Goal: Transaction & Acquisition: Obtain resource

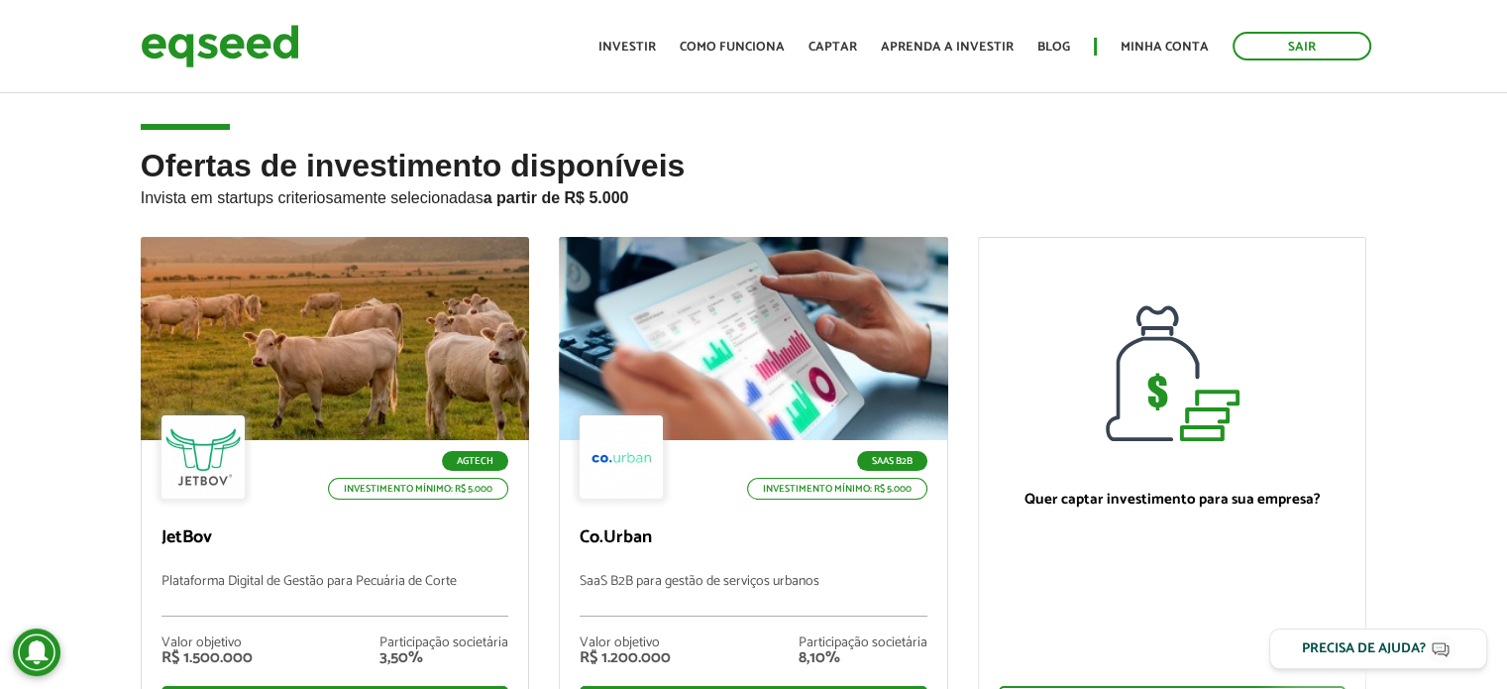
click at [1130, 150] on h2 "Ofertas de investimento disponíveis Invista em startups criteriosamente selecio…" at bounding box center [754, 193] width 1227 height 88
click at [1296, 203] on p "Invista em startups criteriosamente selecionadas a partir de R$ 5.000" at bounding box center [754, 195] width 1227 height 24
click at [988, 169] on h2 "Ofertas de investimento disponíveis Invista em startups criteriosamente selecio…" at bounding box center [754, 193] width 1227 height 88
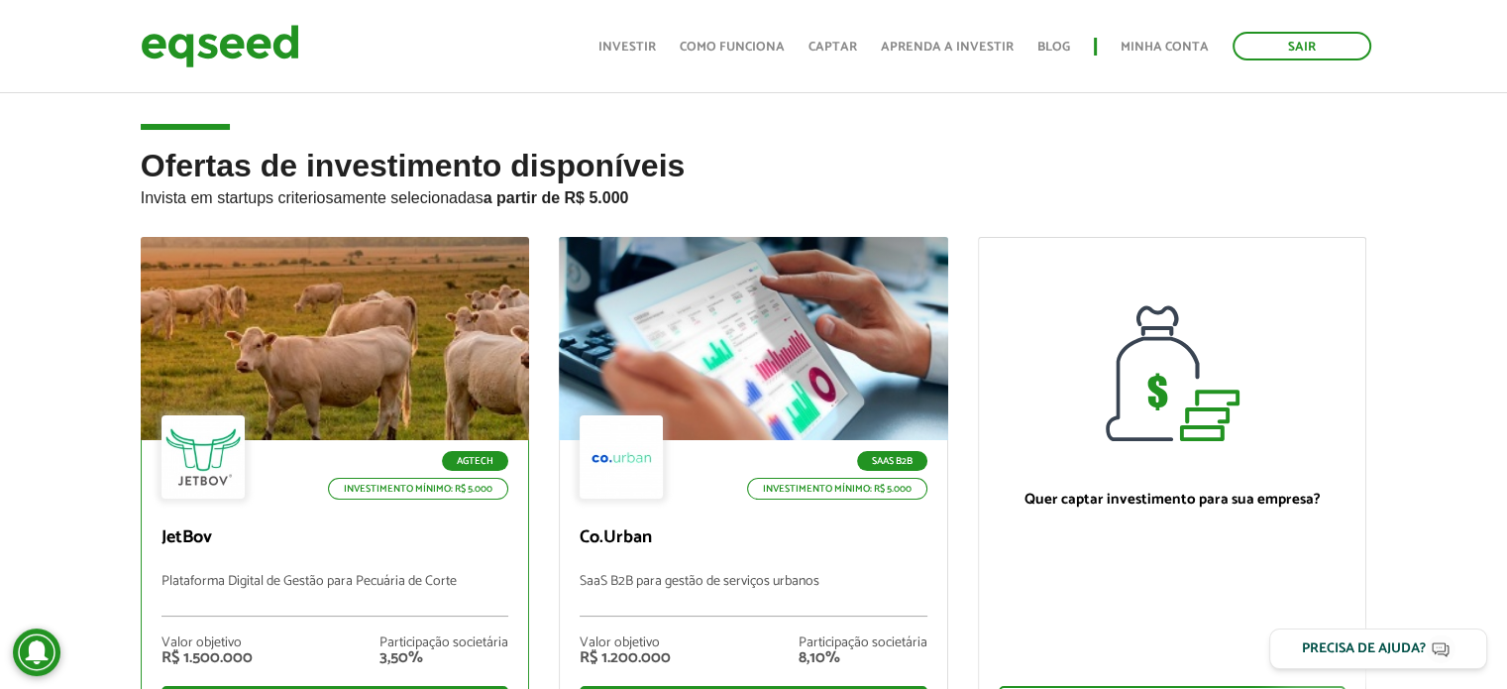
scroll to position [198, 0]
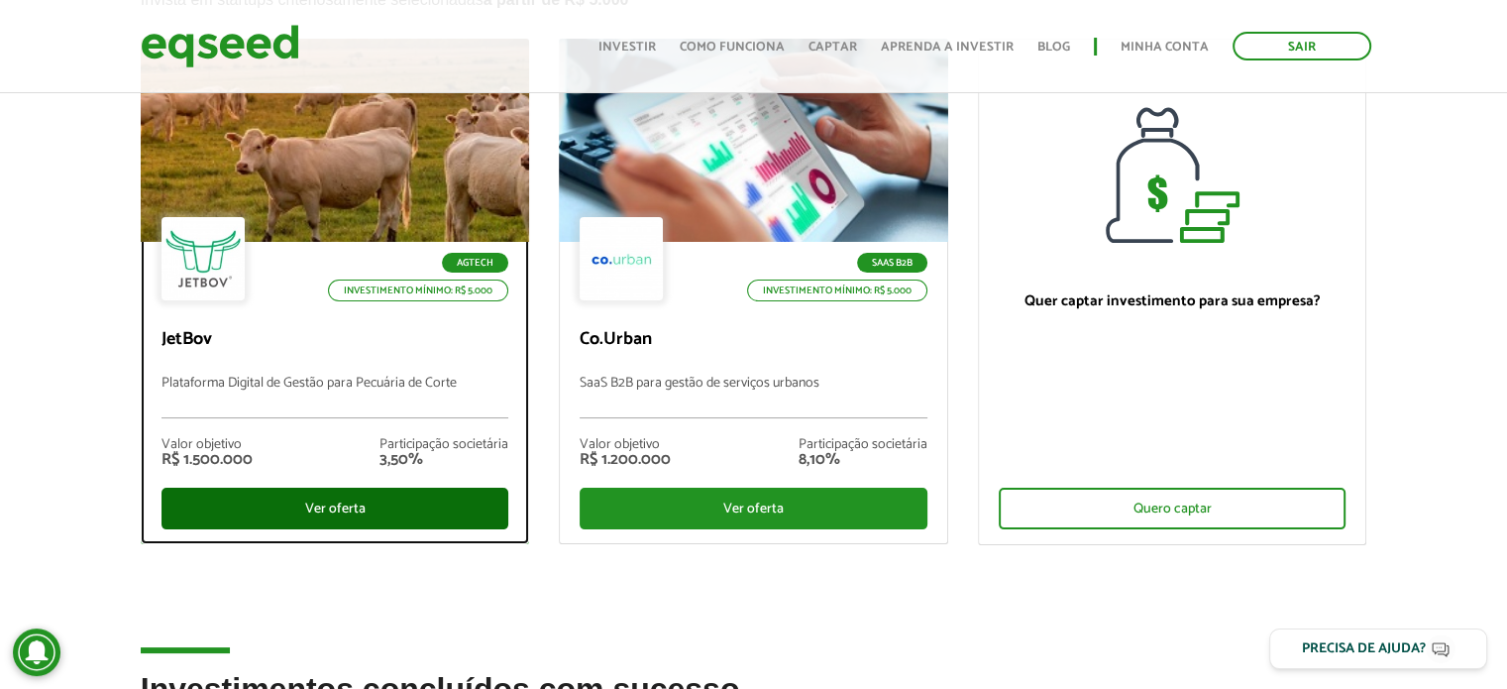
click at [369, 503] on div "Ver oferta" at bounding box center [336, 508] width 348 height 42
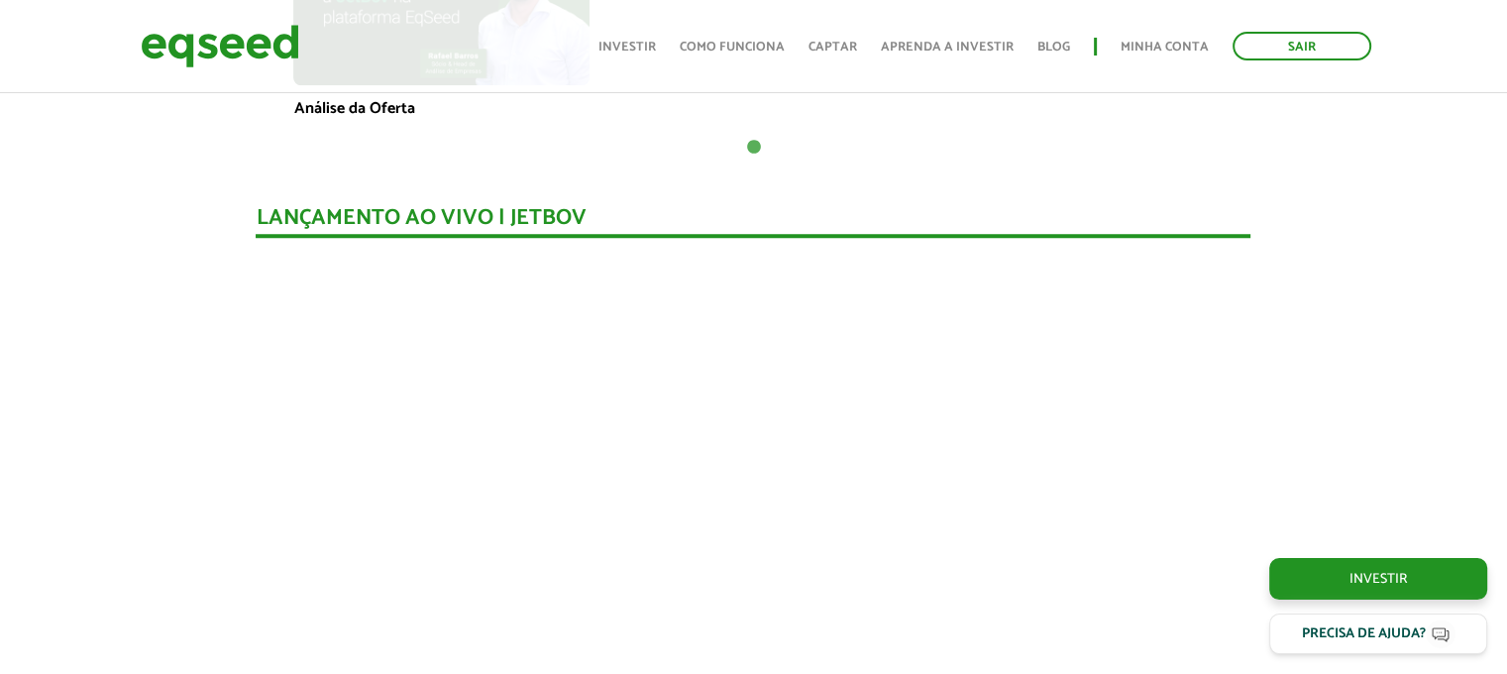
scroll to position [1584, 0]
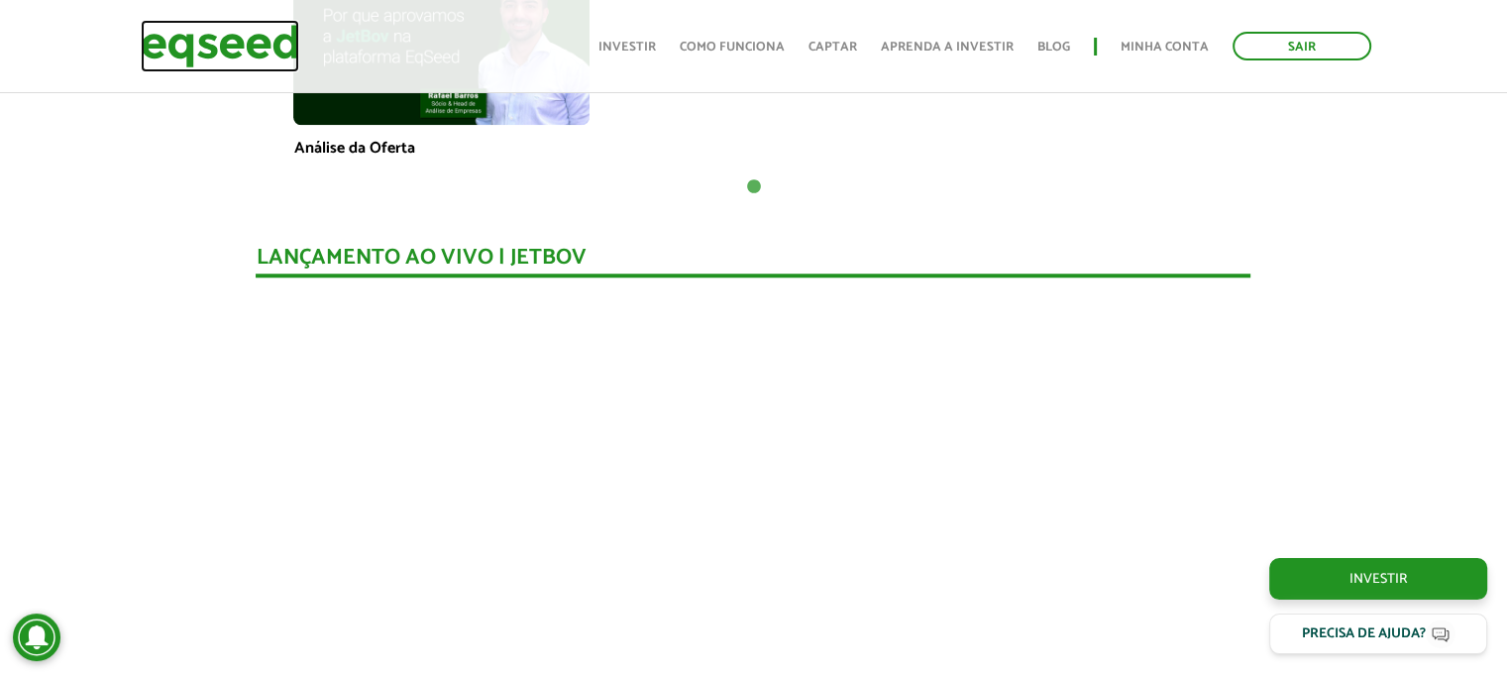
click at [198, 49] on img at bounding box center [220, 46] width 159 height 53
click at [205, 41] on img at bounding box center [220, 46] width 159 height 53
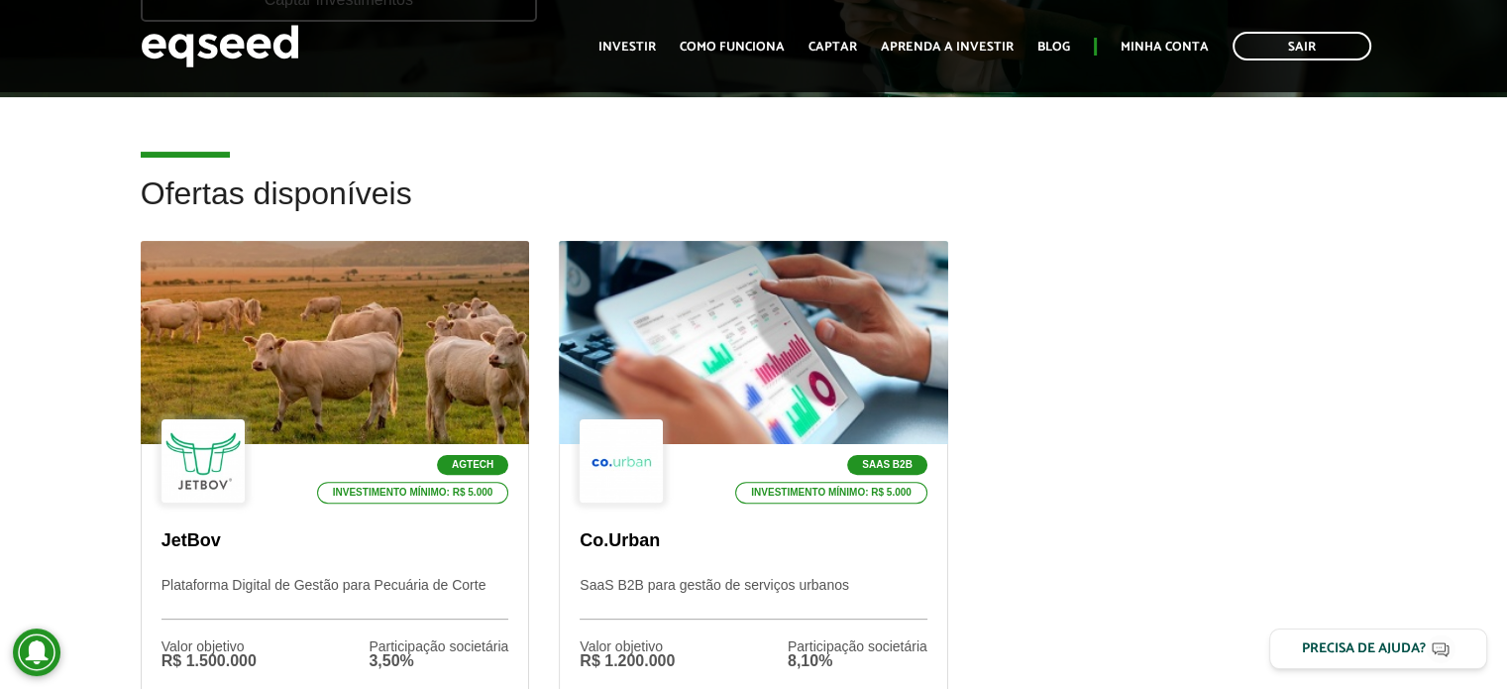
scroll to position [694, 0]
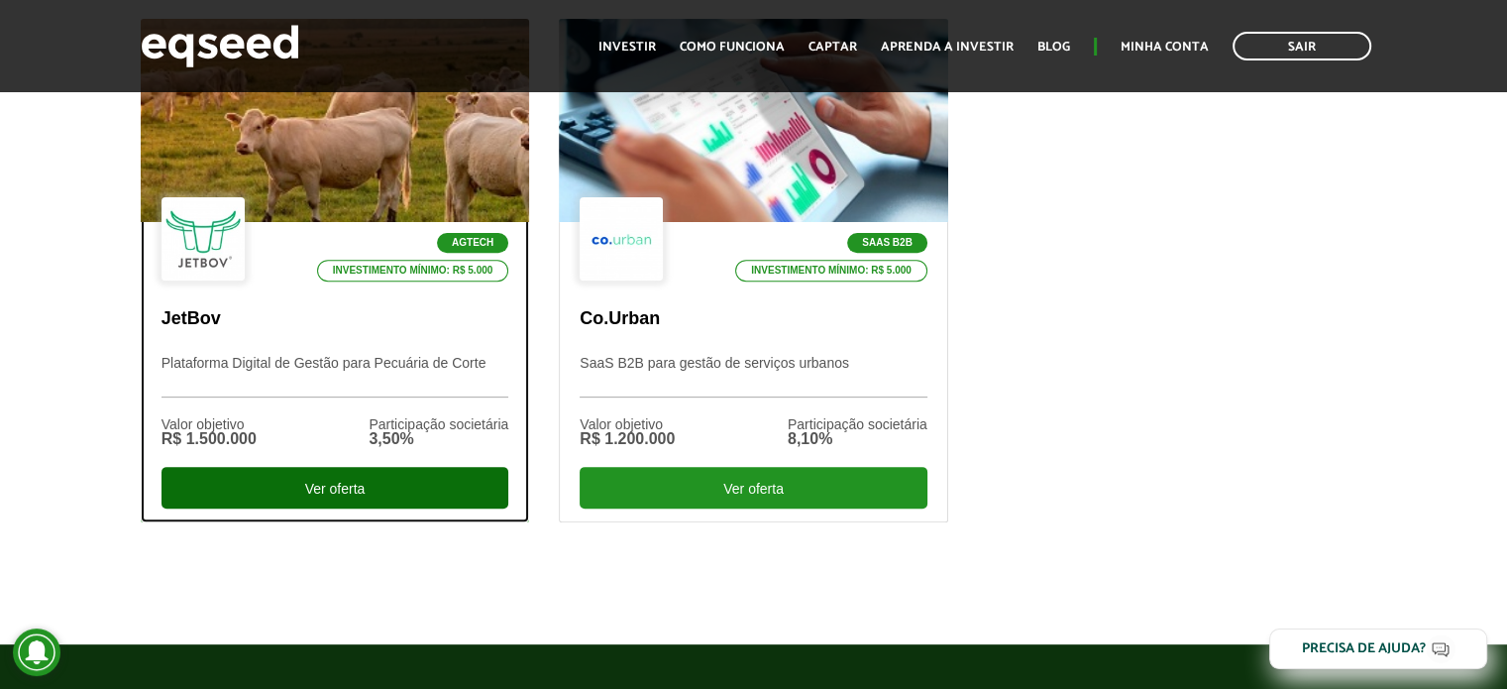
click at [356, 478] on div "Ver oferta" at bounding box center [336, 488] width 348 height 42
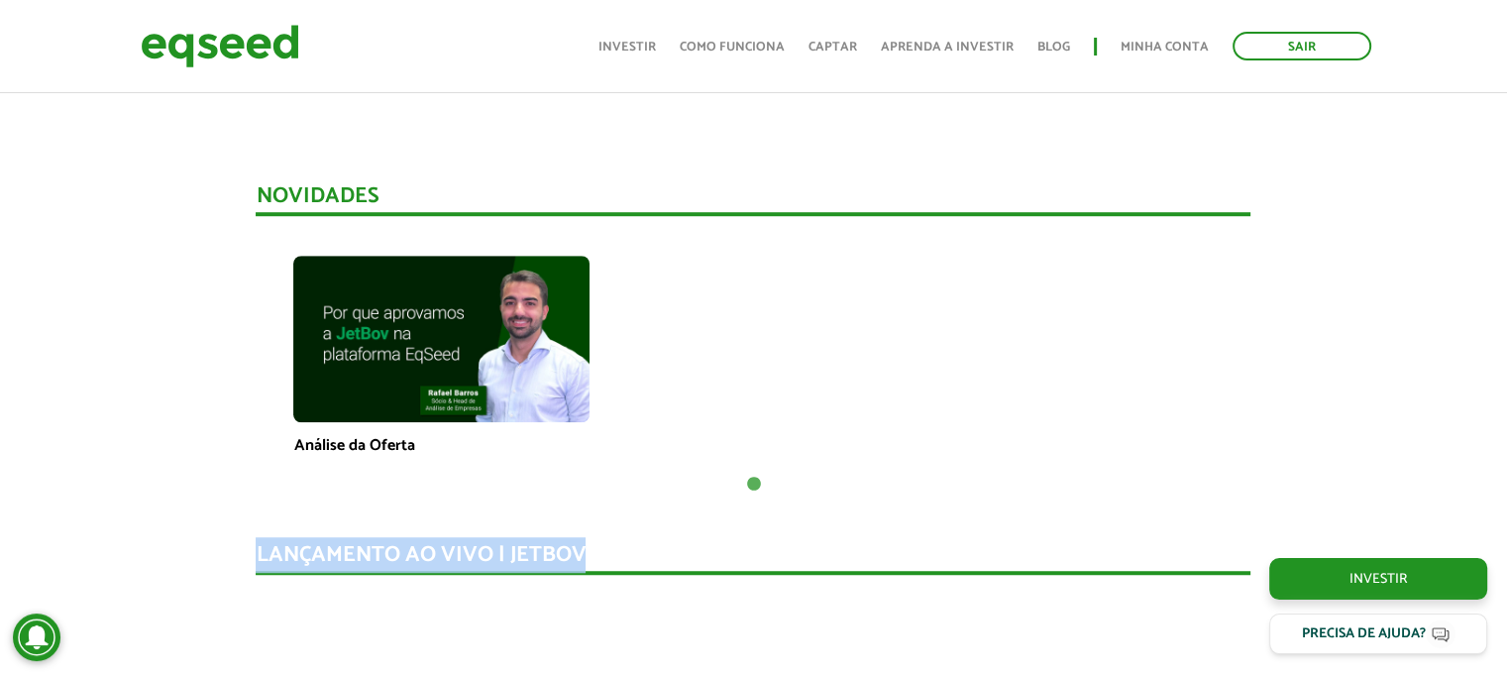
drag, startPoint x: 198, startPoint y: 452, endPoint x: 689, endPoint y: 519, distance: 495.1
drag, startPoint x: 685, startPoint y: 530, endPoint x: 694, endPoint y: 540, distance: 13.3
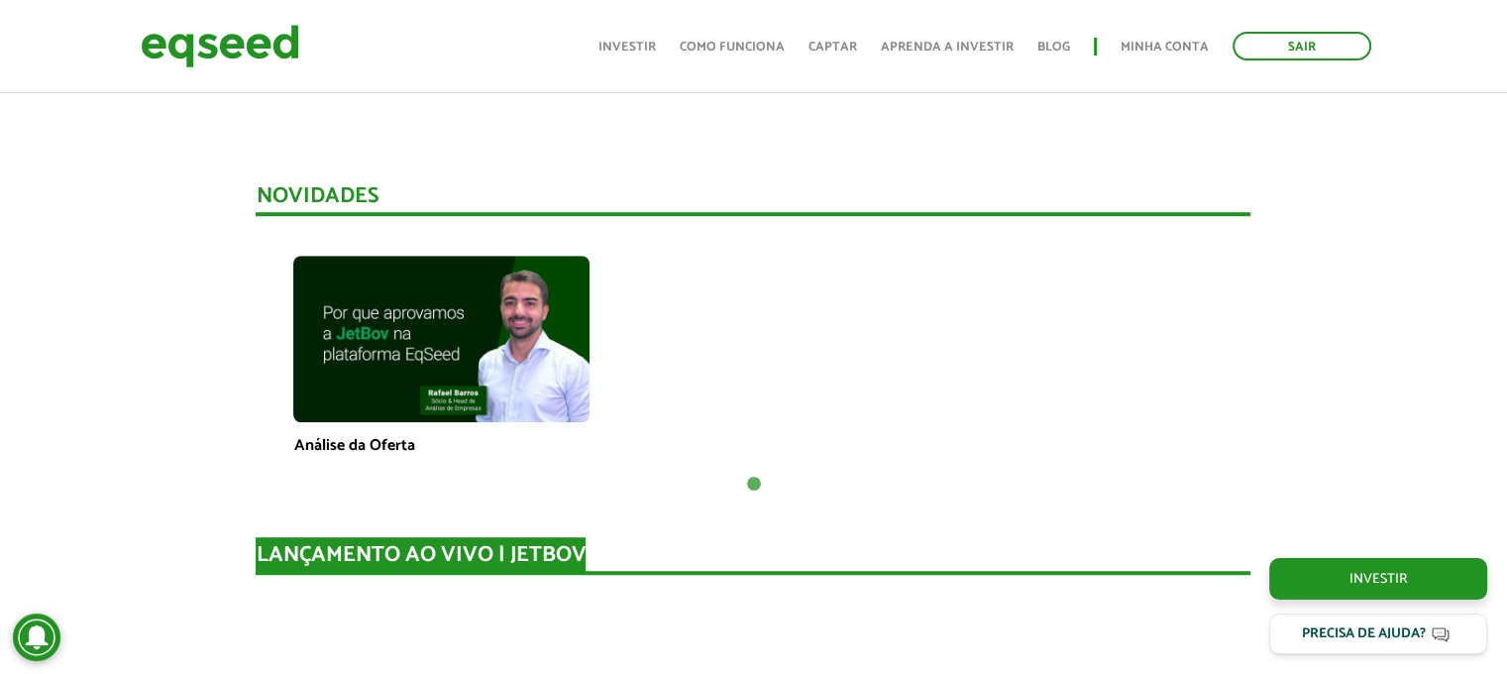
scroll to position [2080, 0]
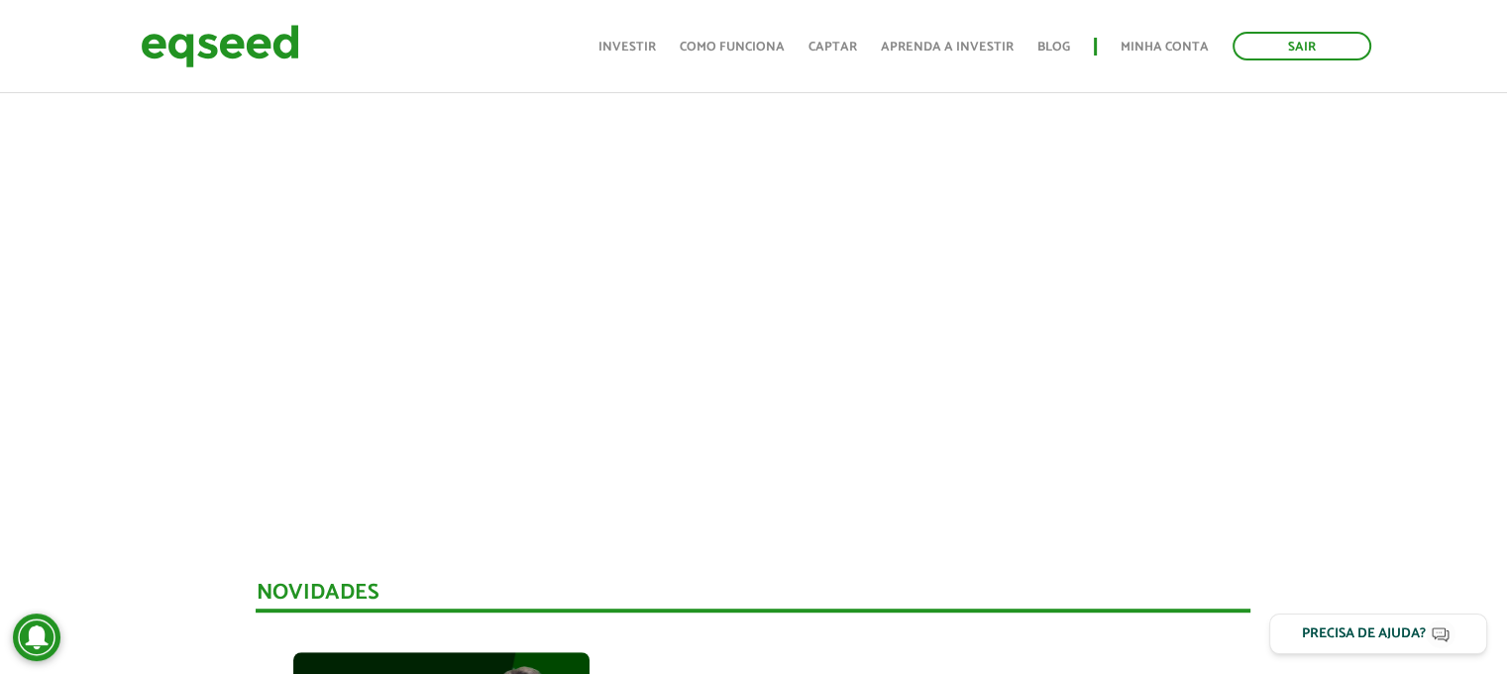
scroll to position [296, 0]
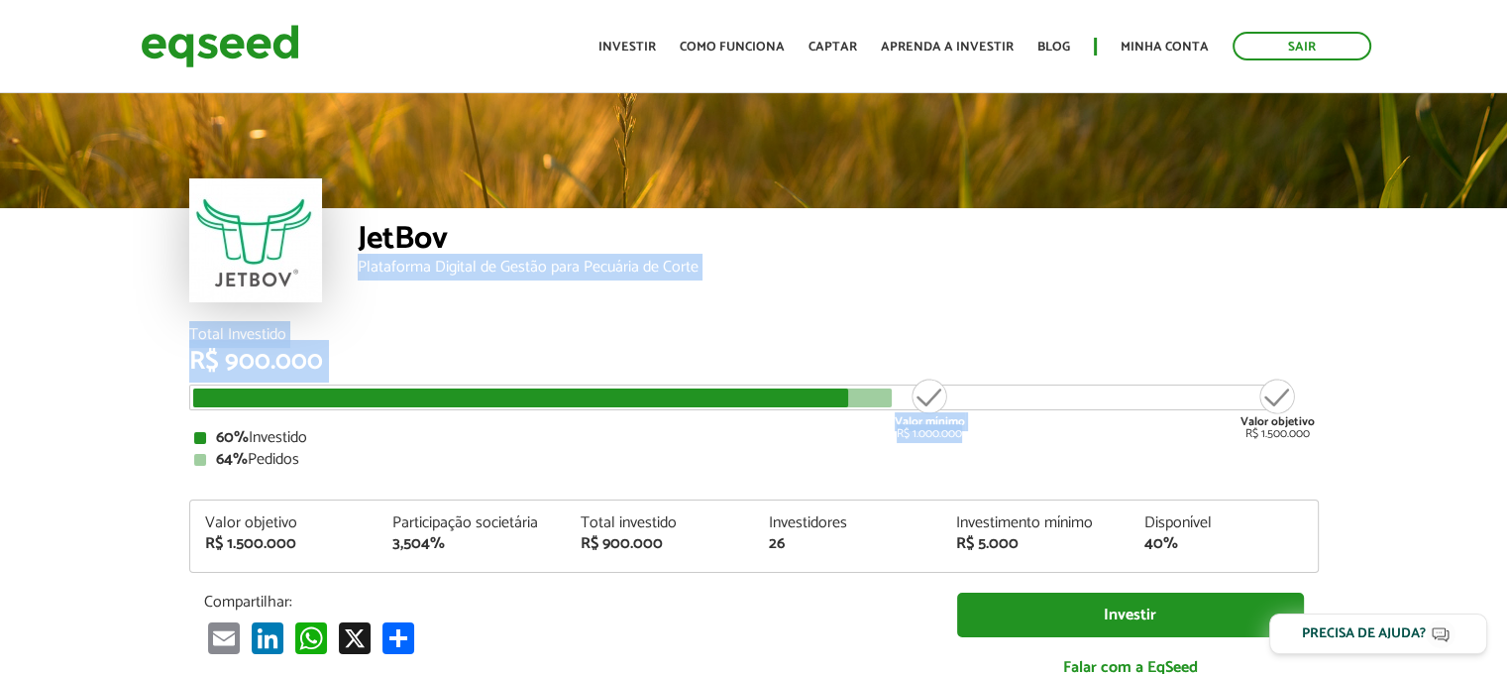
drag, startPoint x: 384, startPoint y: 370, endPoint x: 47, endPoint y: 282, distance: 348.9
click at [44, 298] on div "JetBov Plataforma Digital de Gestão para Pecuária de Corte" at bounding box center [753, 208] width 1507 height 238
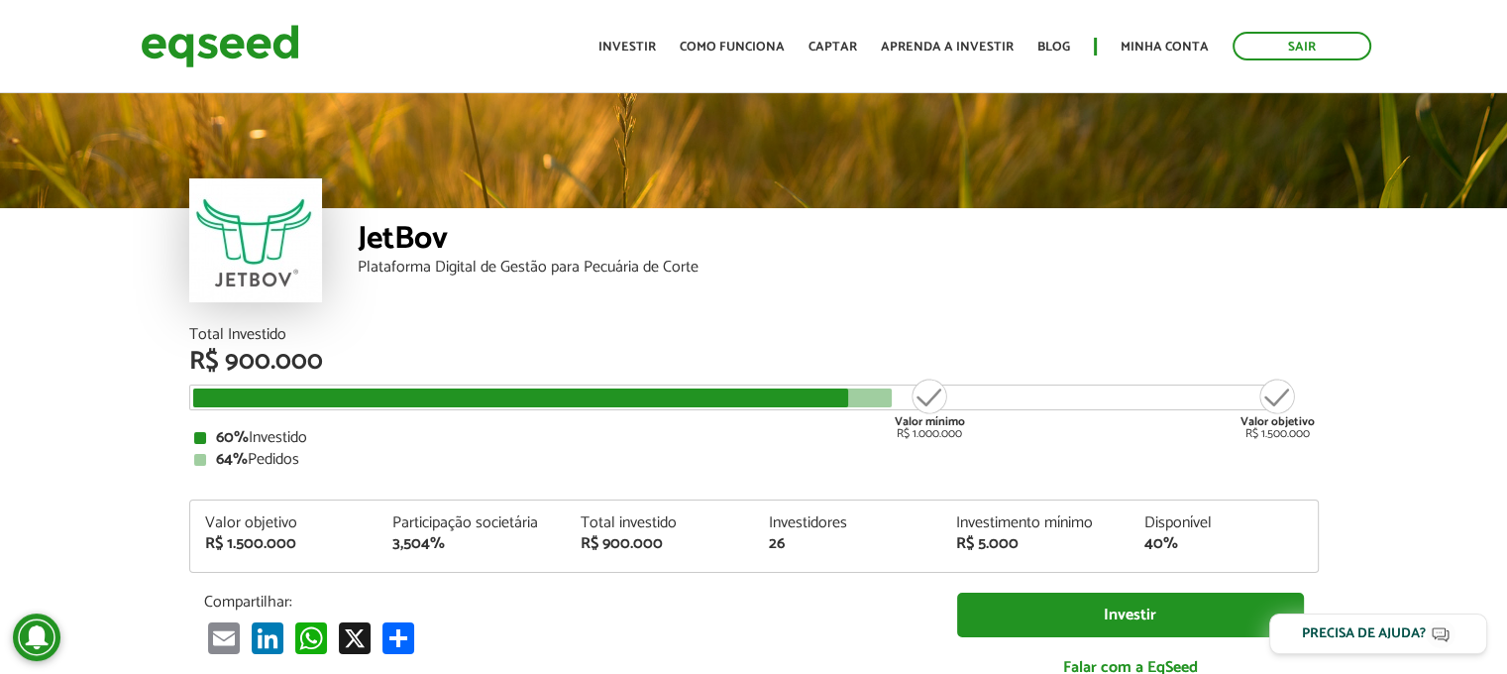
drag, startPoint x: 1127, startPoint y: 401, endPoint x: 1321, endPoint y: 427, distance: 195.9
click at [1126, 402] on div "Valor mínimo R$ 1.000.000 Valor objetivo R$ 1.500.000" at bounding box center [739, 397] width 1100 height 26
drag, startPoint x: 1321, startPoint y: 427, endPoint x: 276, endPoint y: 371, distance: 1045.9
click at [276, 371] on div "Total Investido R$ 900.000 Valor mínimo R$ 1.000.000 Valor objetivo R$ 1.500.00…" at bounding box center [753, 522] width 1159 height 390
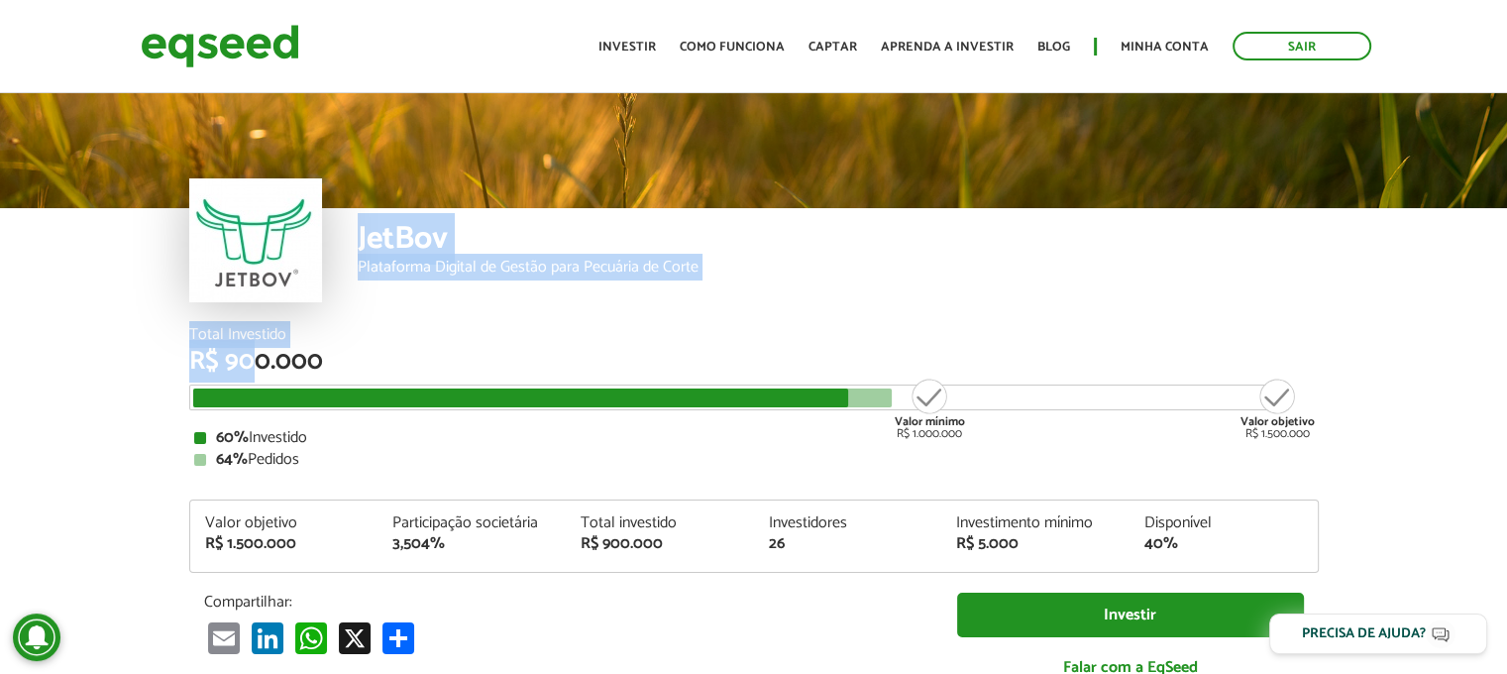
drag, startPoint x: 255, startPoint y: 364, endPoint x: 311, endPoint y: 253, distance: 124.5
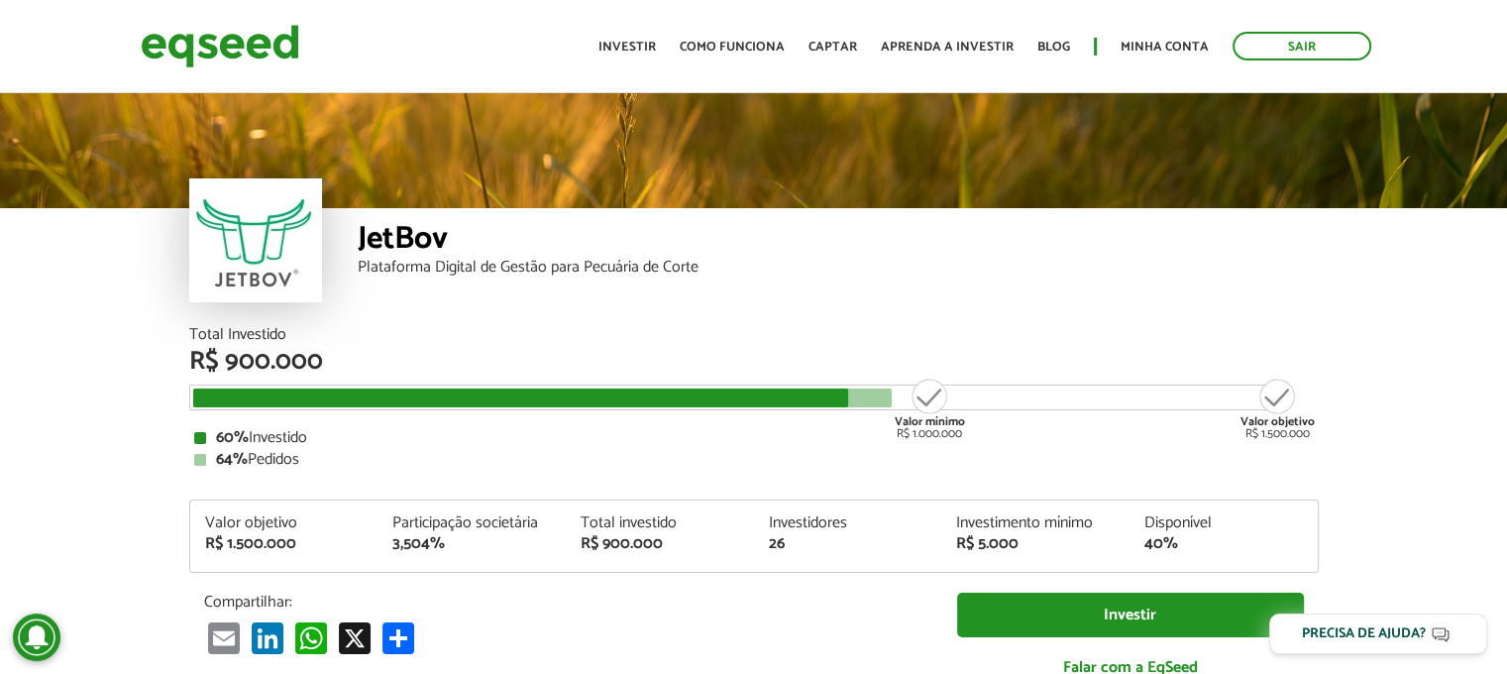
click at [448, 195] on div at bounding box center [753, 148] width 1507 height 119
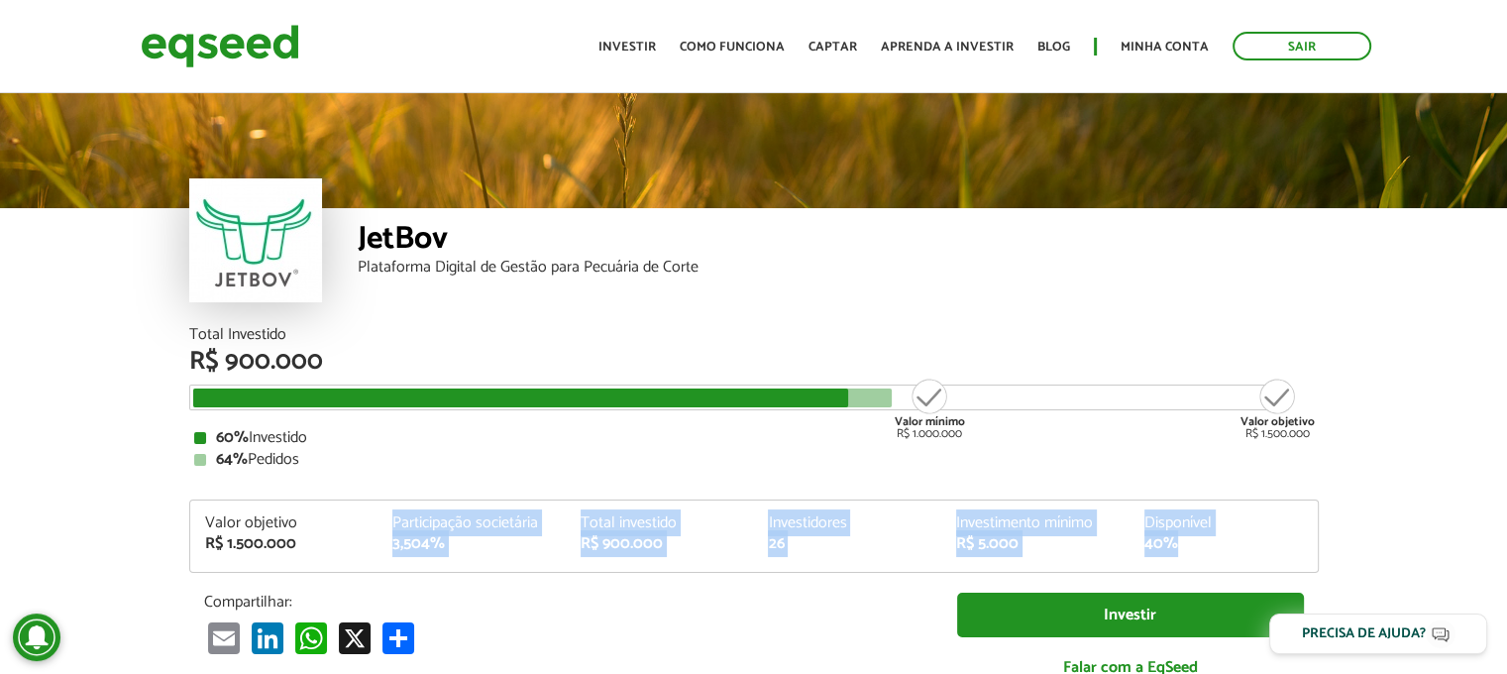
drag, startPoint x: 741, startPoint y: 541, endPoint x: 1204, endPoint y: 550, distance: 462.8
click at [1204, 550] on div "Valor objetivo R$ 1.500.000 Participação societária 3,504% Total investido R$ 9…" at bounding box center [754, 543] width 1128 height 56
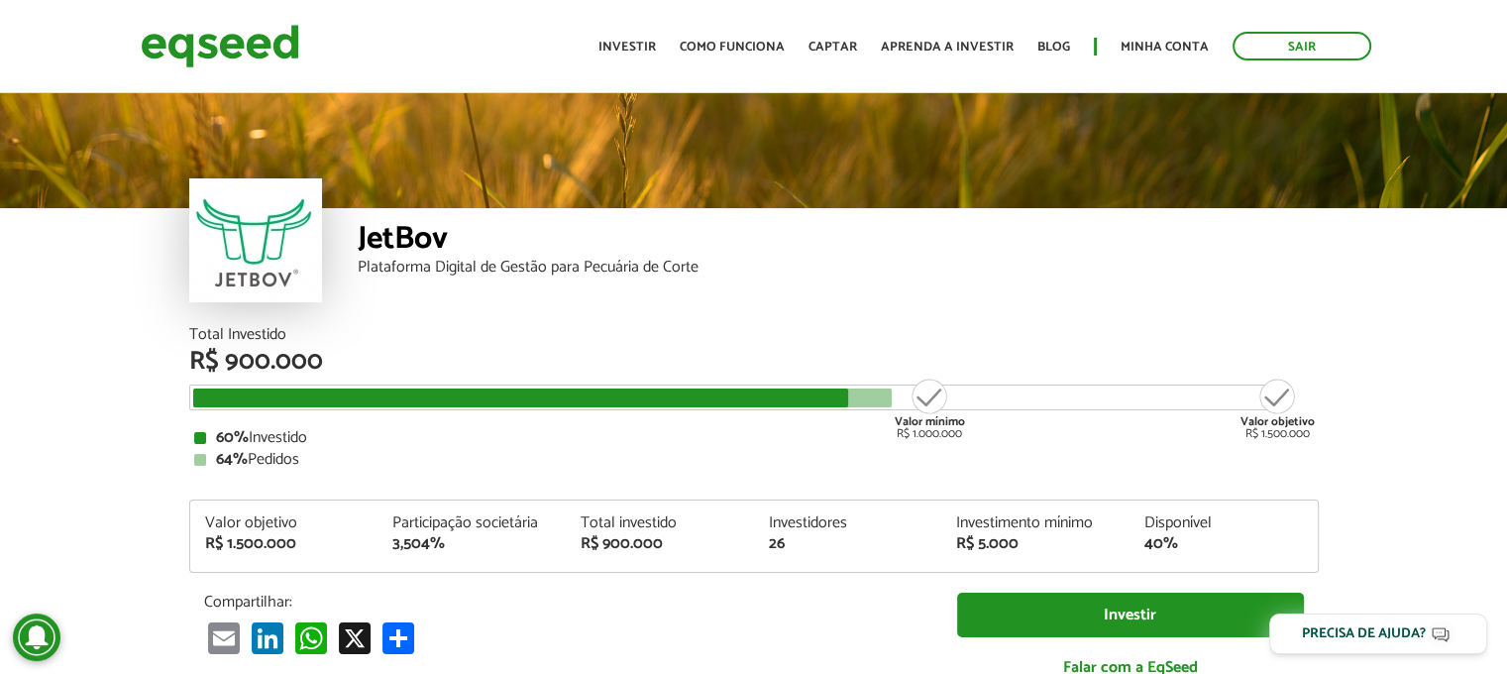
click at [1105, 243] on div "JetBov" at bounding box center [838, 241] width 961 height 37
click at [1027, 250] on div "JetBov" at bounding box center [838, 241] width 961 height 37
click at [1007, 245] on div "JetBov" at bounding box center [838, 241] width 961 height 37
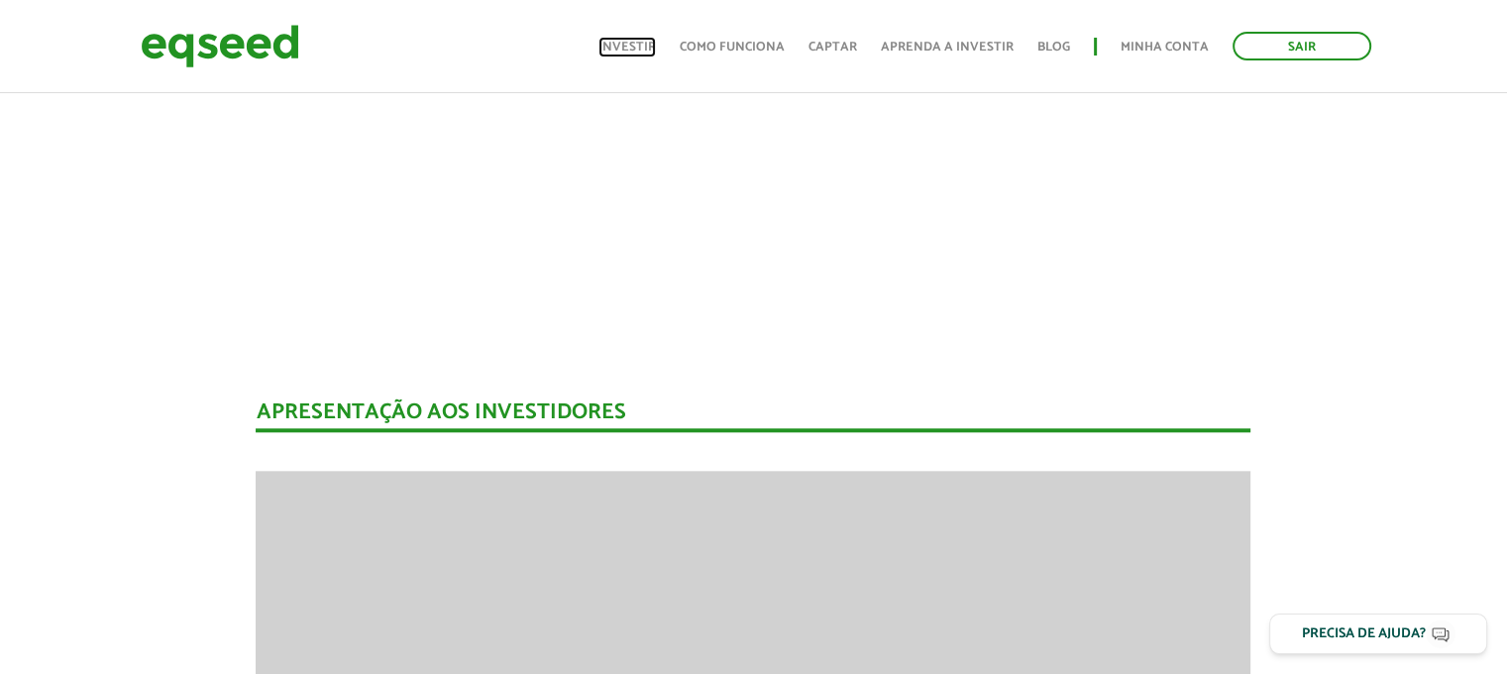
click at [625, 43] on link "Investir" at bounding box center [626, 47] width 57 height 13
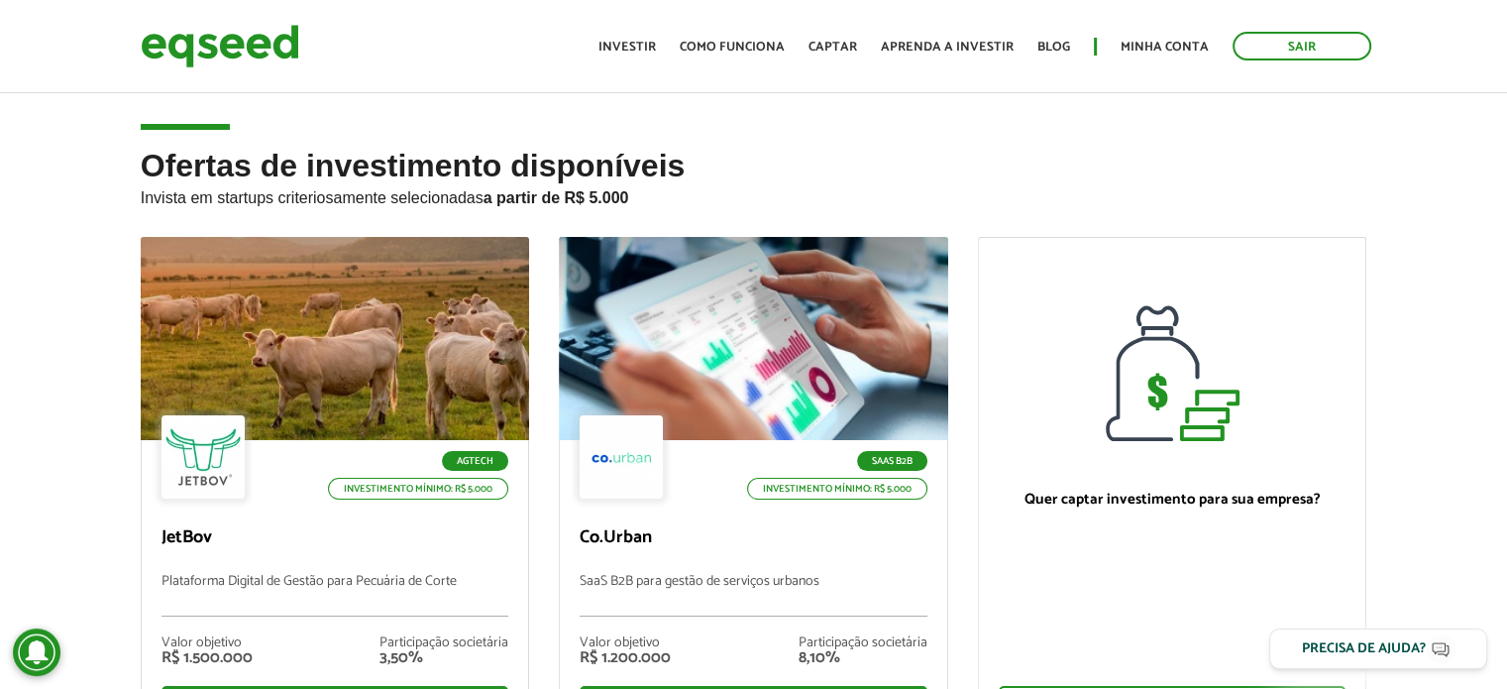
click at [1008, 188] on p "Invista em startups criteriosamente selecionadas a partir de R$ 5.000" at bounding box center [754, 195] width 1227 height 24
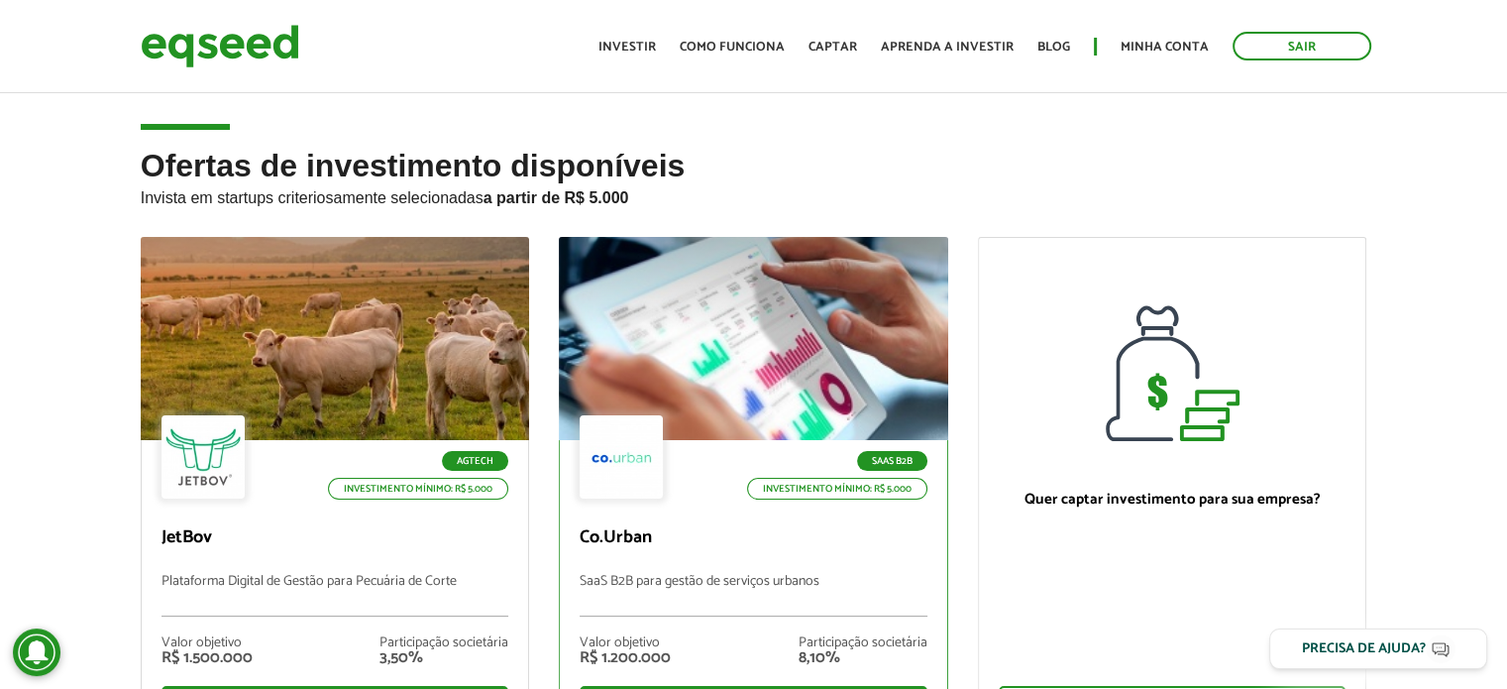
scroll to position [99, 0]
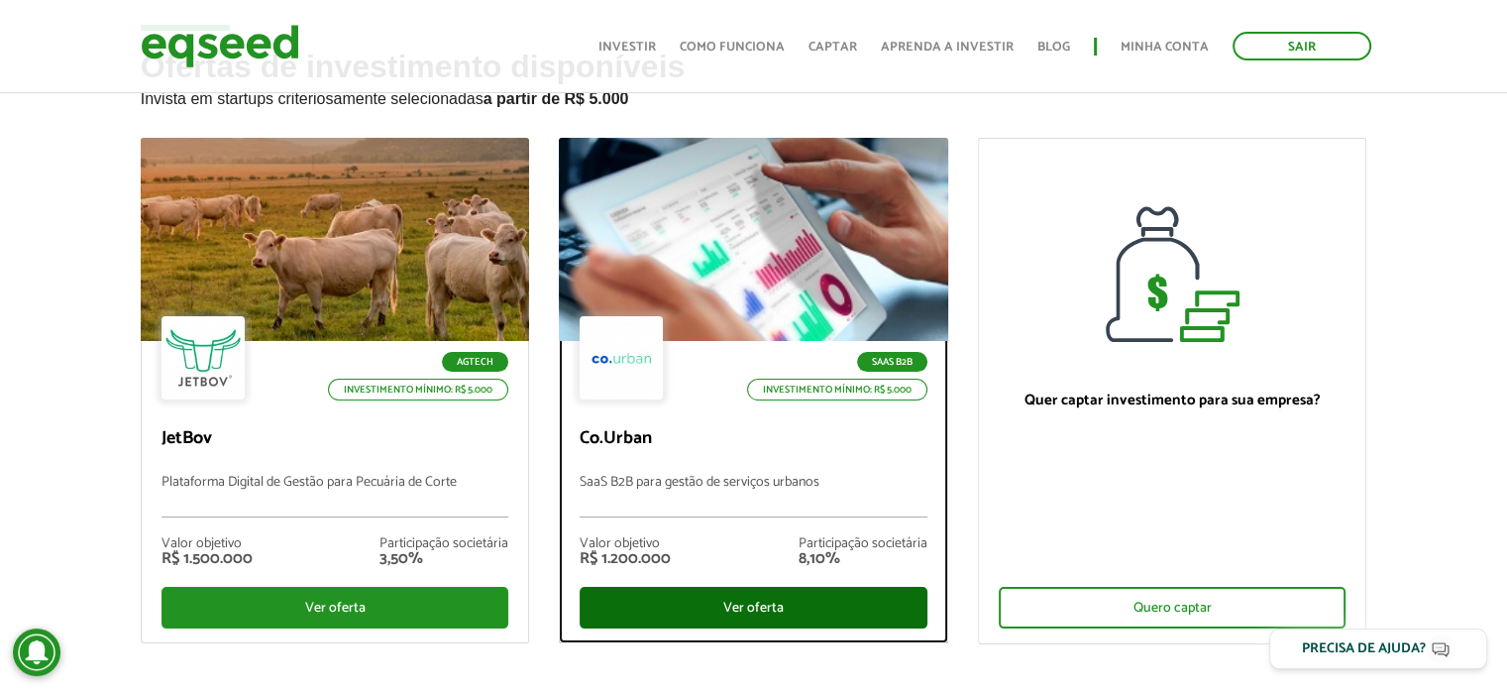
click at [694, 615] on div "Ver oferta" at bounding box center [754, 608] width 348 height 42
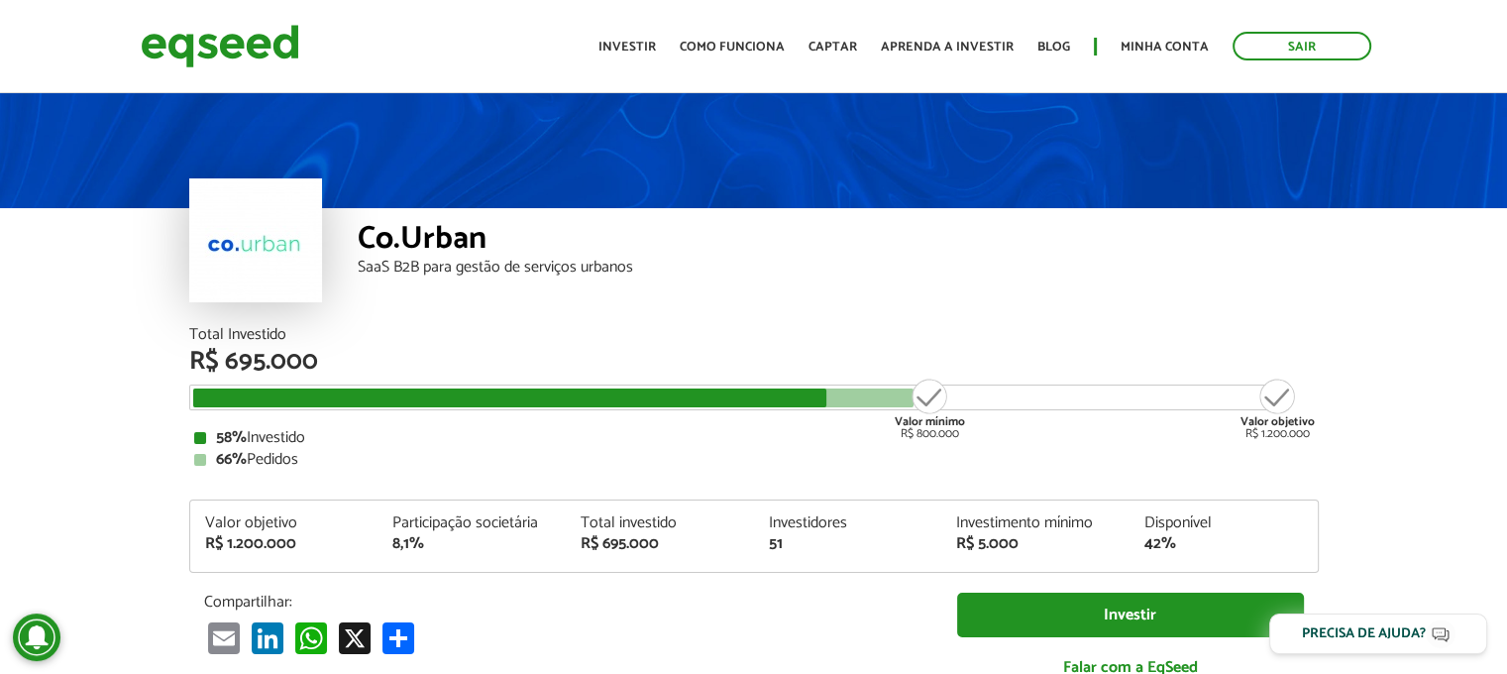
click at [1237, 378] on div "Total Investido R$ 695.000 Valor mínimo R$ 800.000 Valor objetivo R$ 1.200.000 …" at bounding box center [754, 397] width 1130 height 141
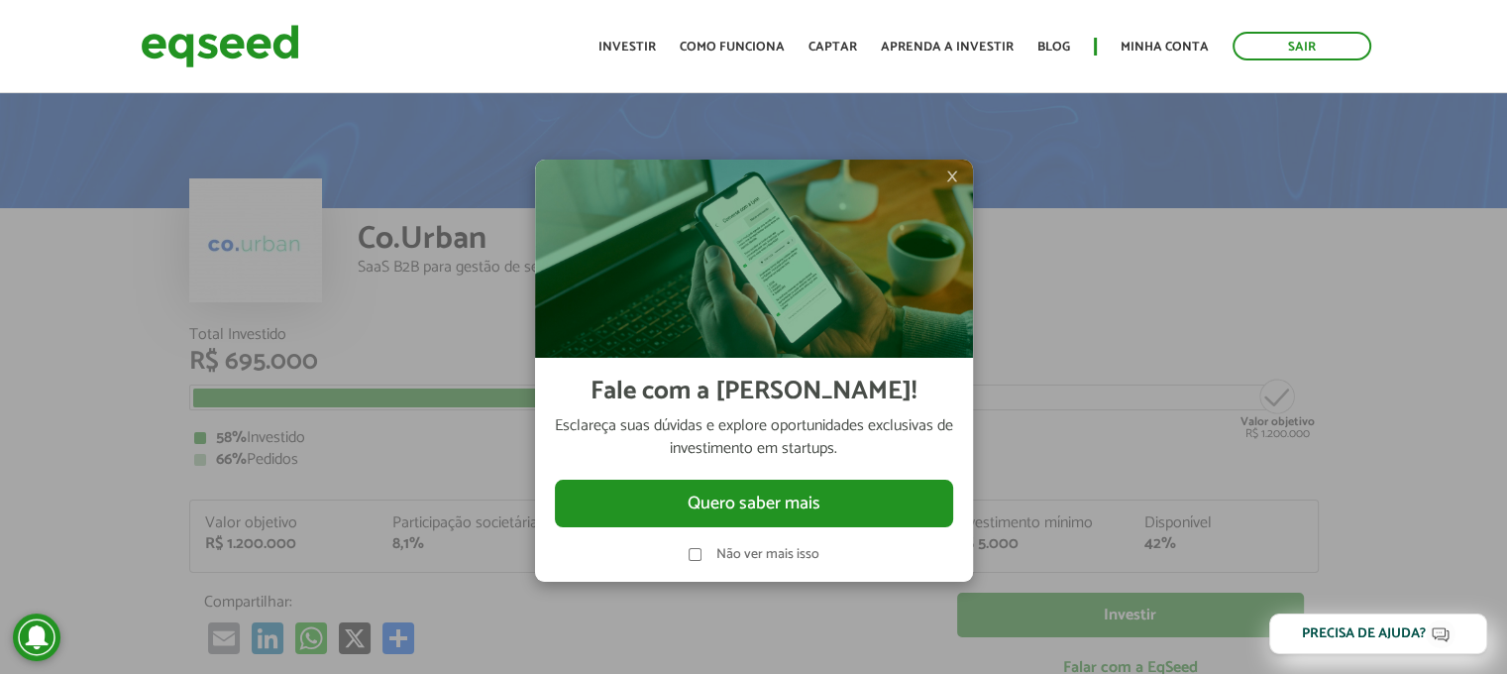
click at [1332, 210] on div at bounding box center [753, 337] width 1507 height 674
click at [776, 554] on label "Não ver mais isso" at bounding box center [767, 555] width 103 height 14
click at [953, 172] on span "×" at bounding box center [952, 176] width 12 height 24
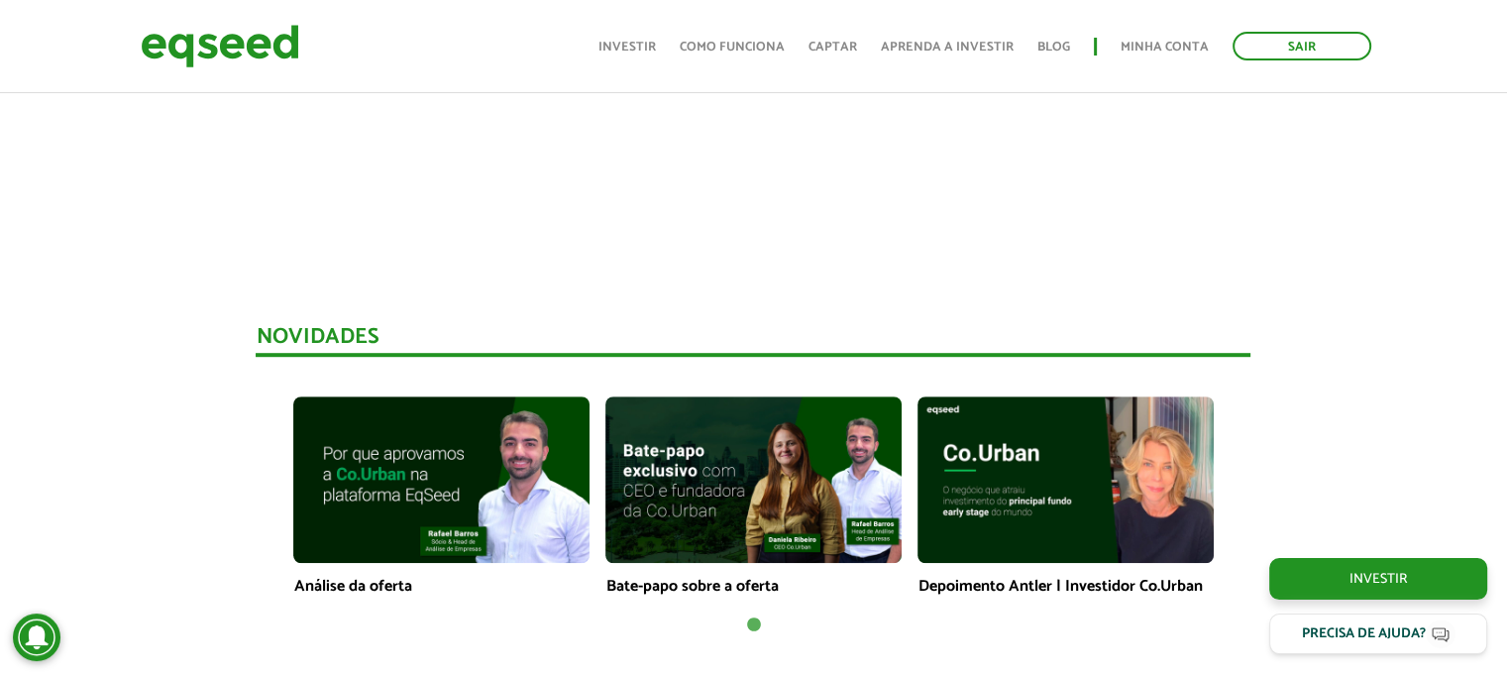
scroll to position [892, 0]
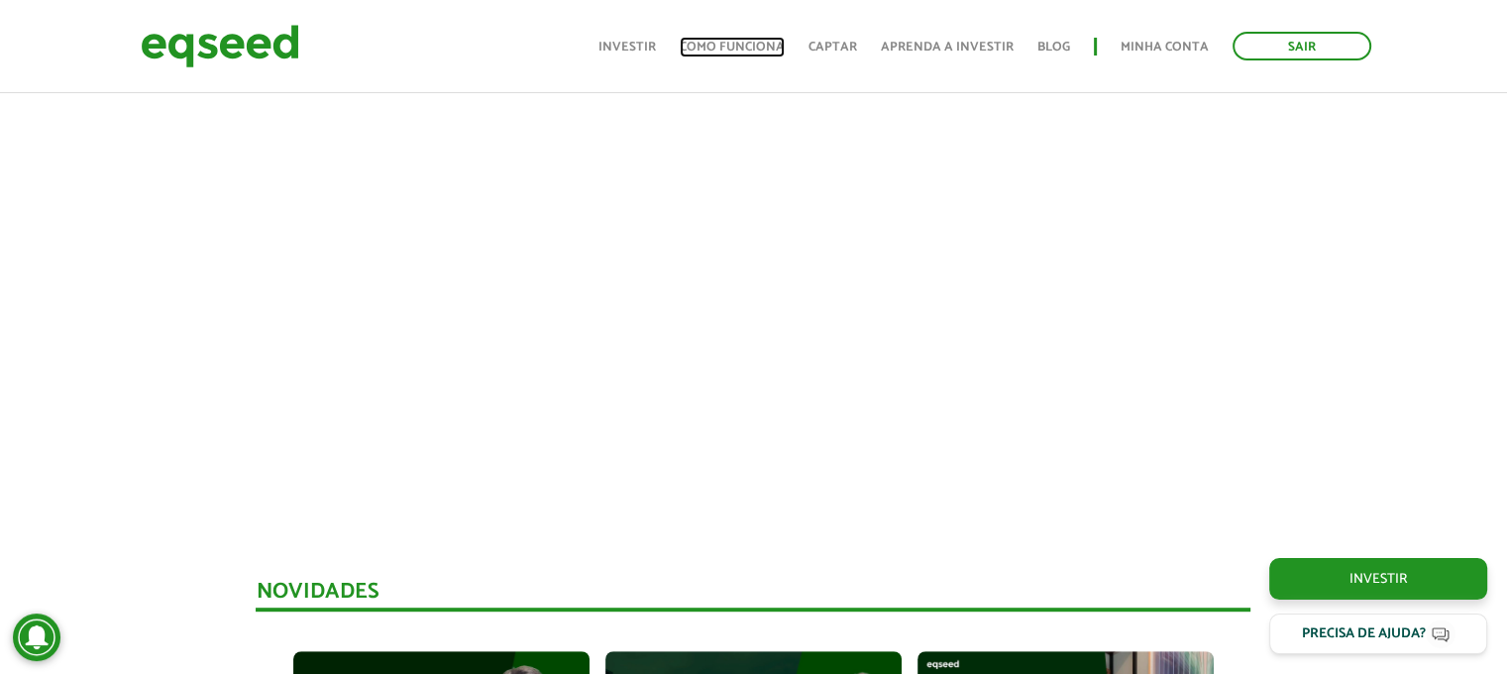
click at [729, 43] on link "Como funciona" at bounding box center [732, 47] width 105 height 13
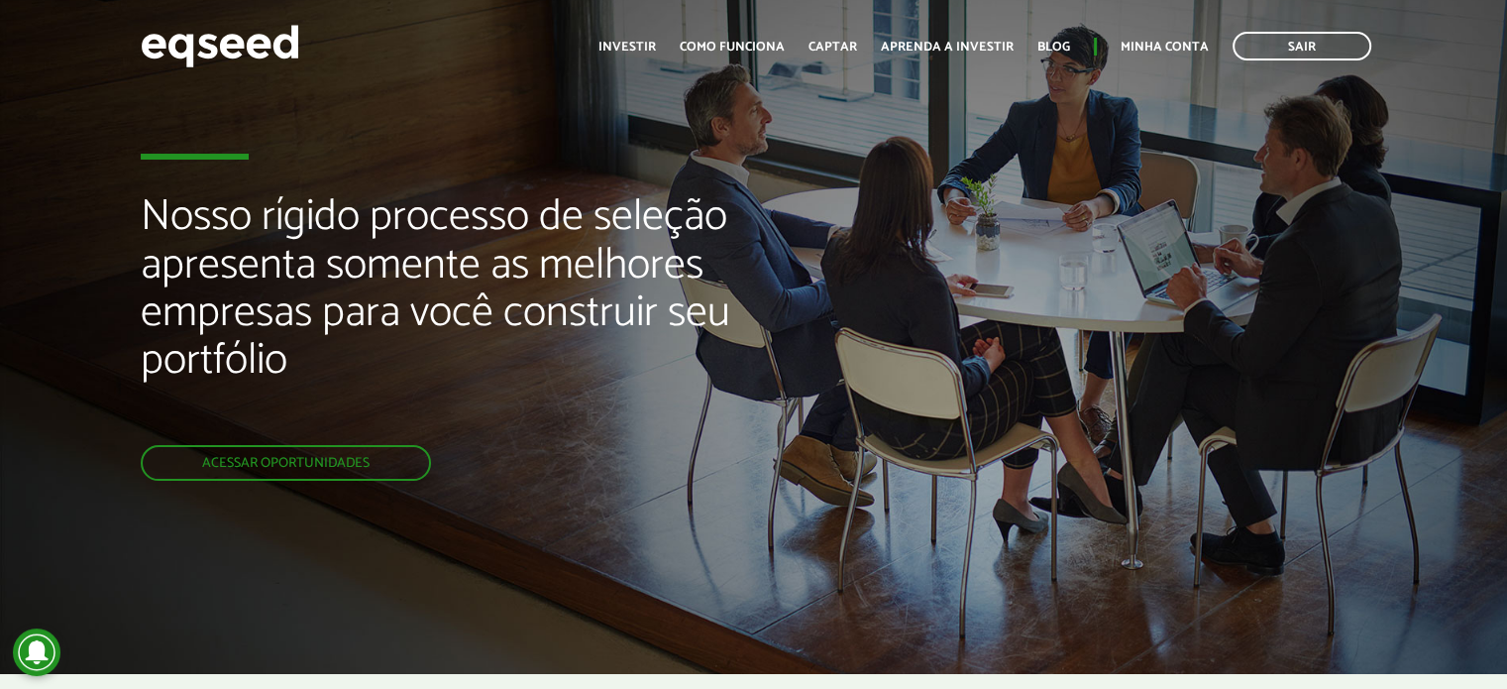
click at [660, 414] on h2 "Nosso rígido processo de seleção apresenta somente as melhores empresas para vo…" at bounding box center [503, 319] width 724 height 252
click at [1122, 419] on div "Nosso rígido processo de seleção apresenta somente as melhores empresas para vo…" at bounding box center [753, 337] width 1507 height 674
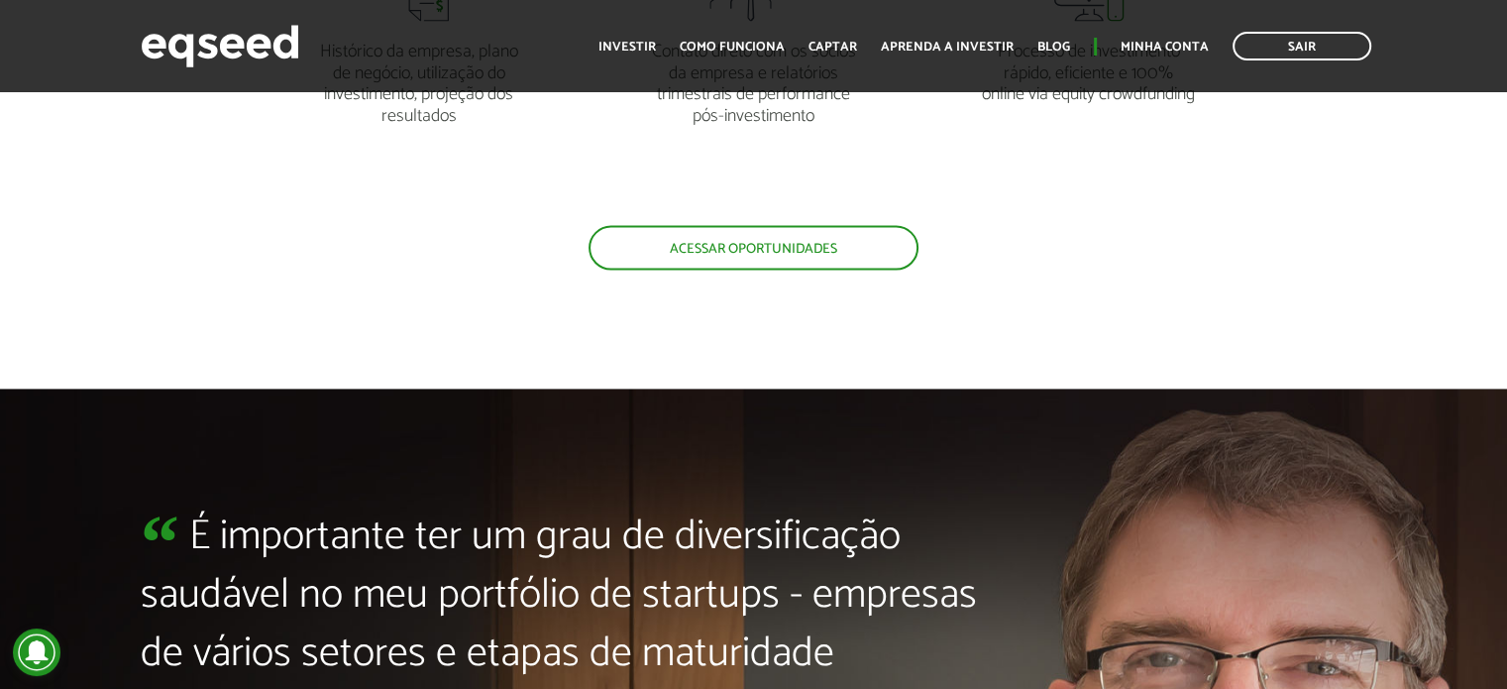
scroll to position [4360, 0]
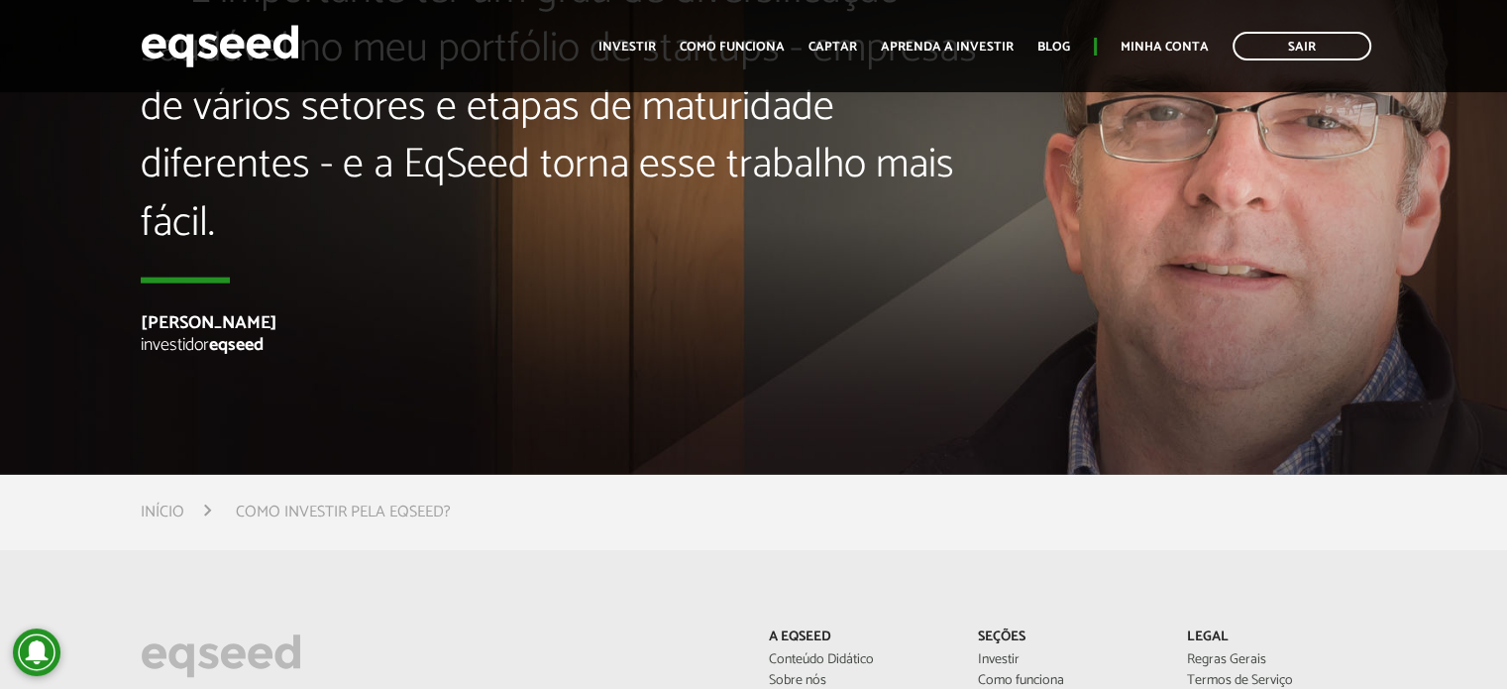
scroll to position [4756, 0]
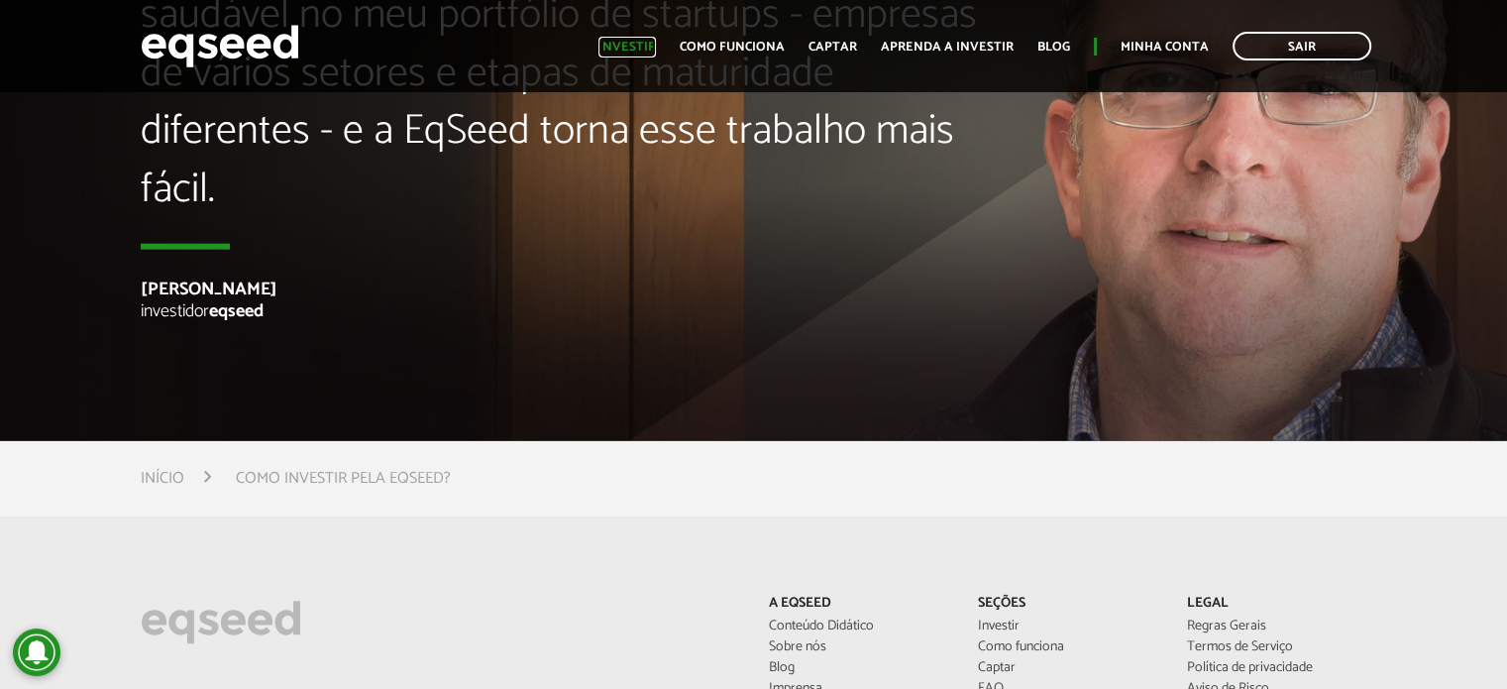
click at [646, 41] on link "Investir" at bounding box center [626, 47] width 57 height 13
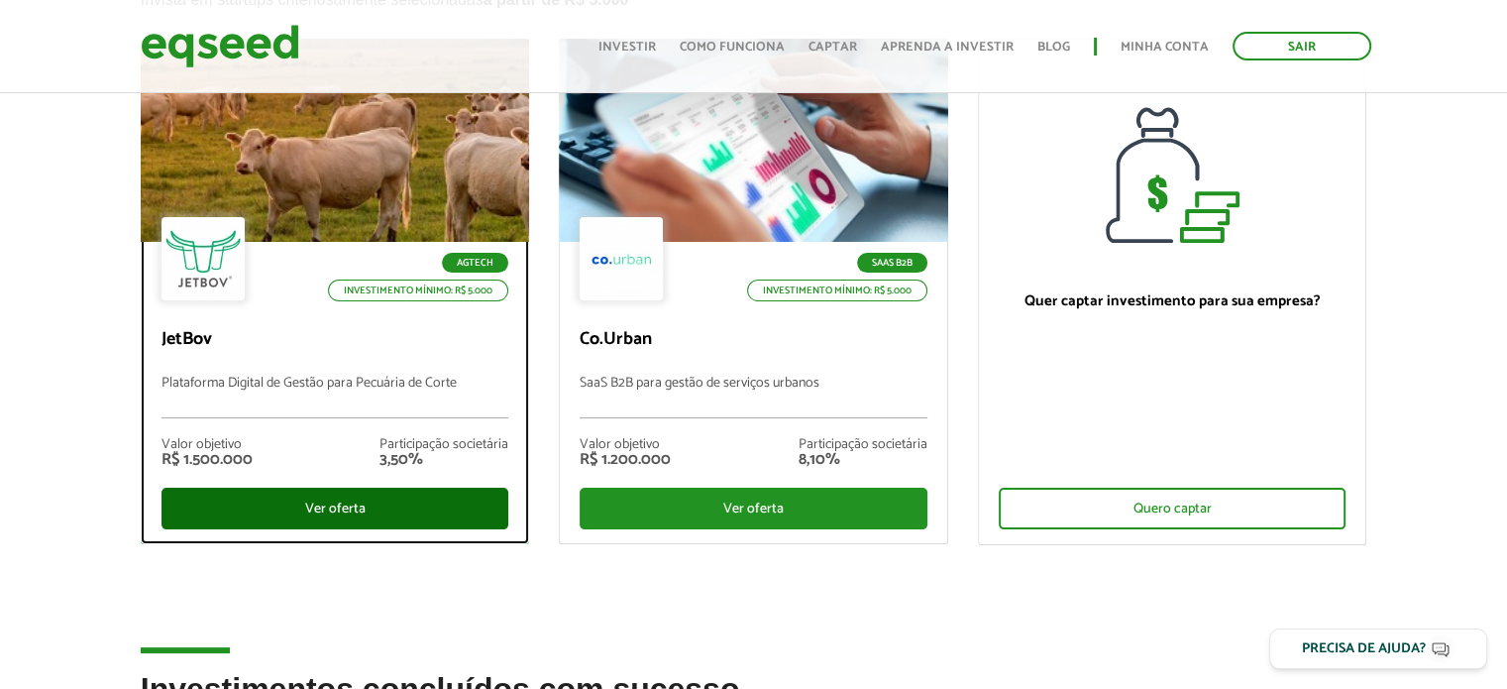
click at [302, 494] on div "Ver oferta" at bounding box center [336, 508] width 348 height 42
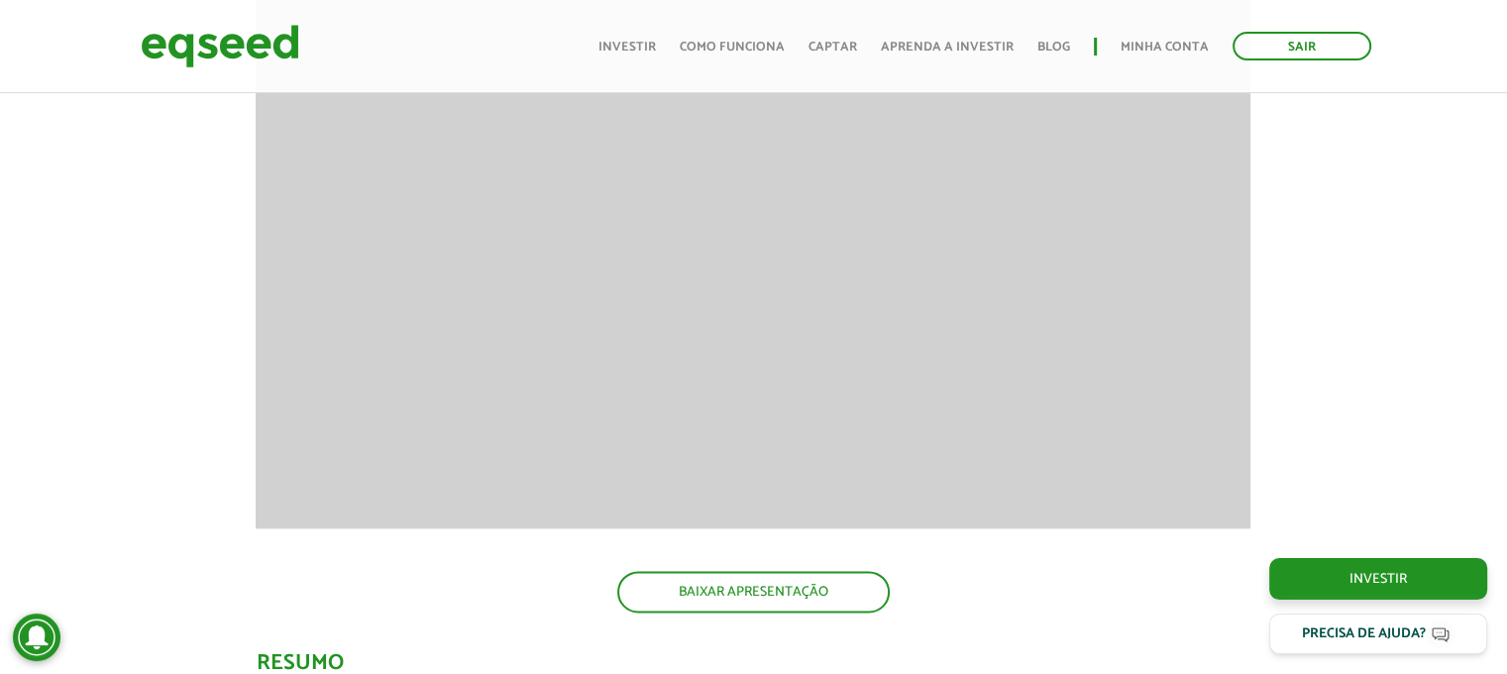
scroll to position [2873, 0]
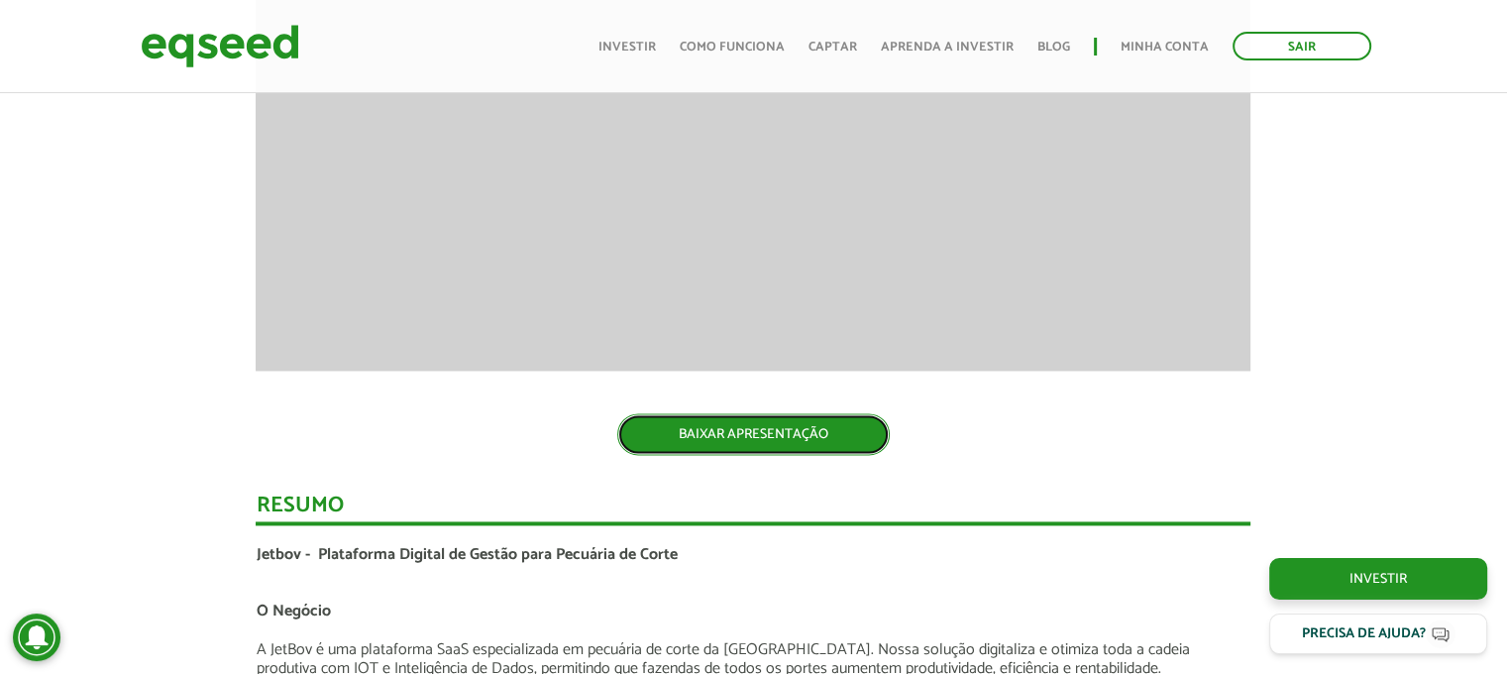
click at [761, 420] on link "BAIXAR APRESENTAÇÃO" at bounding box center [753, 434] width 272 height 42
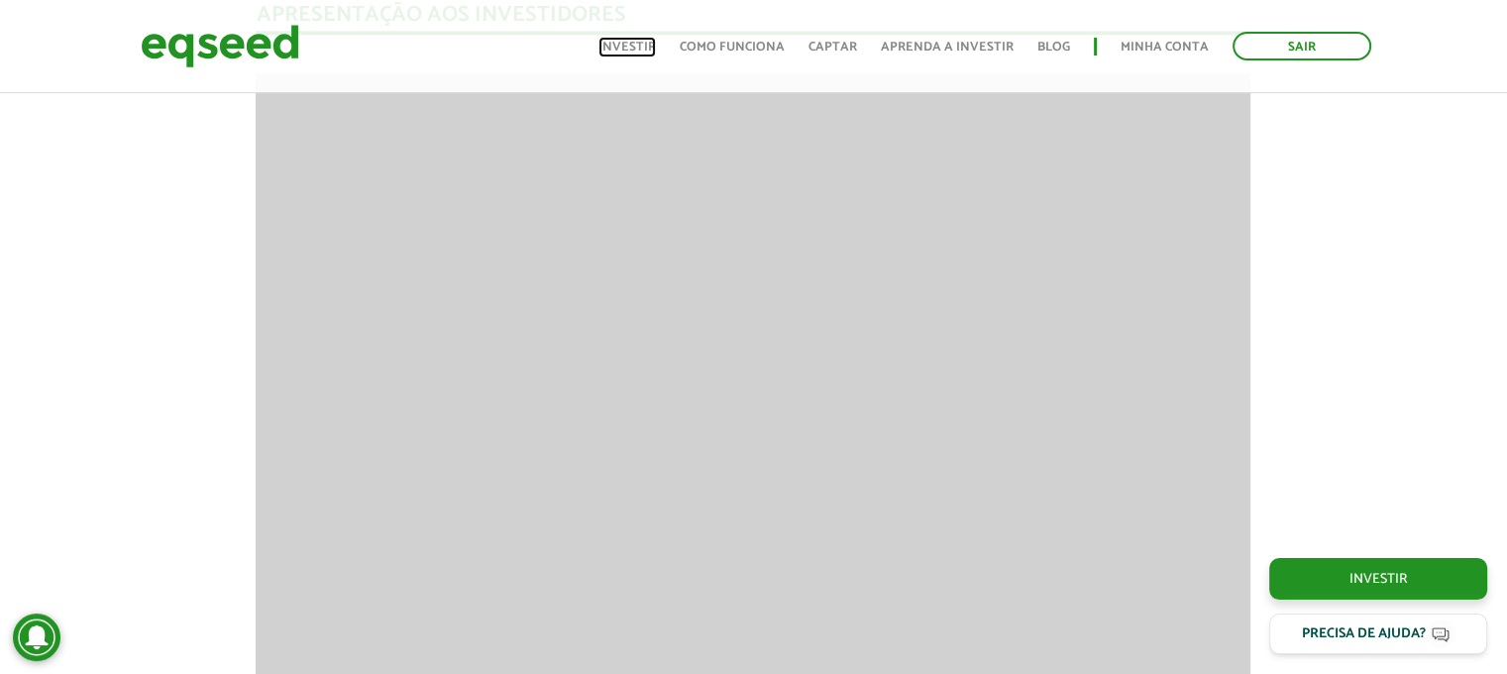
click at [635, 50] on link "Investir" at bounding box center [626, 47] width 57 height 13
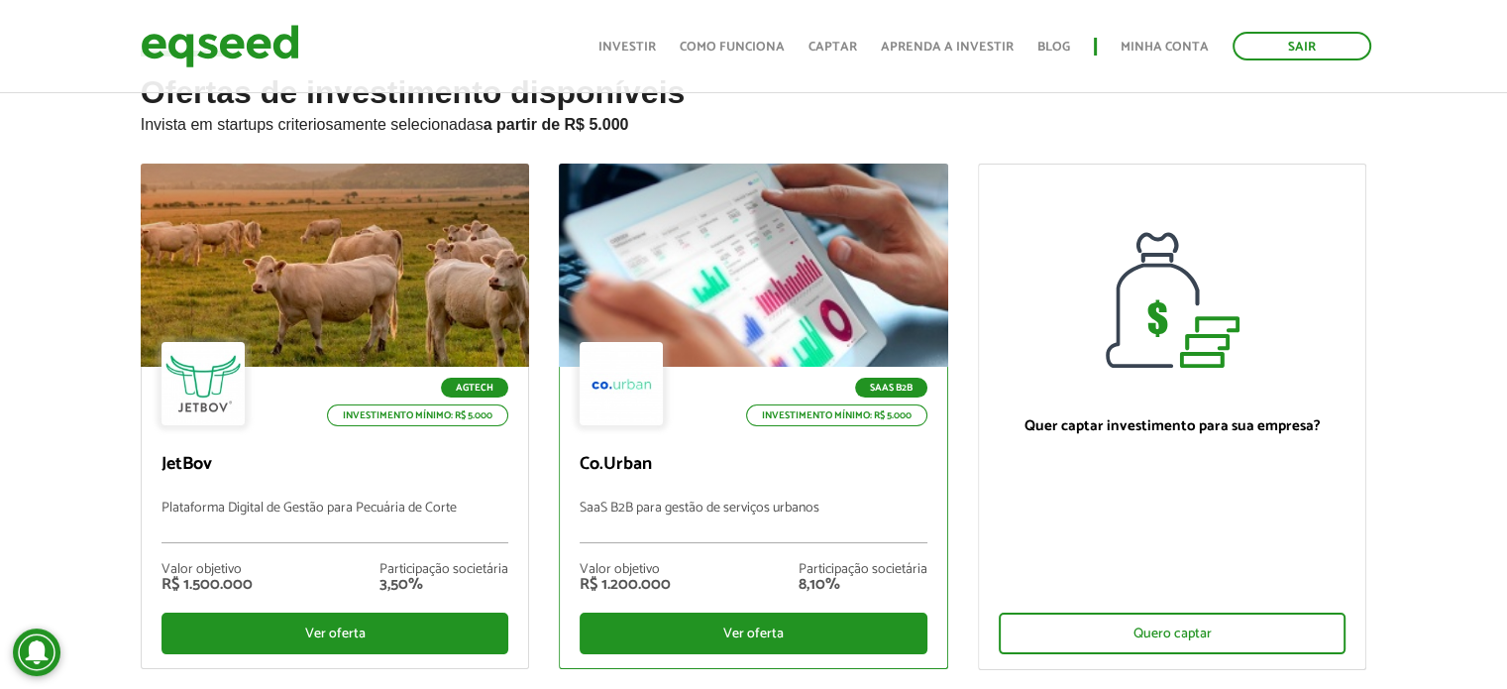
scroll to position [198, 0]
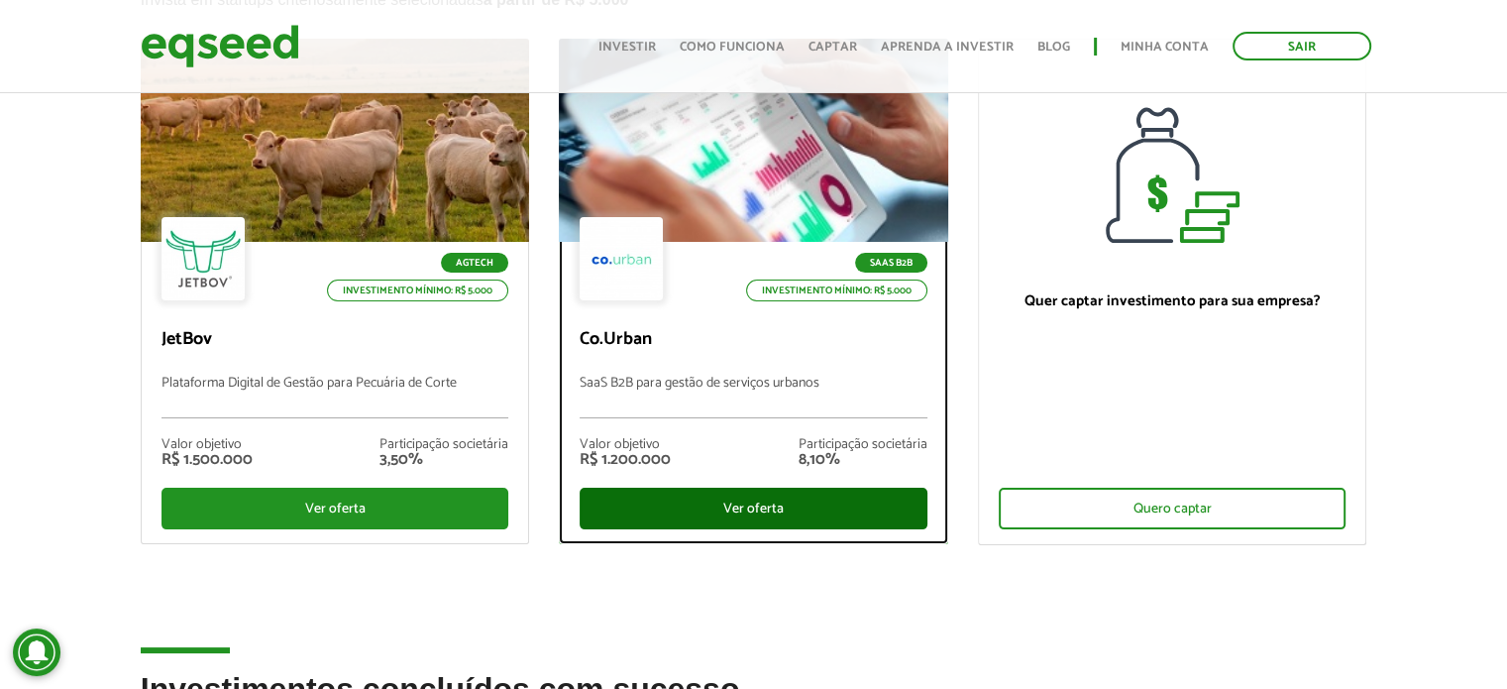
click at [685, 513] on div "Ver oferta" at bounding box center [754, 508] width 348 height 42
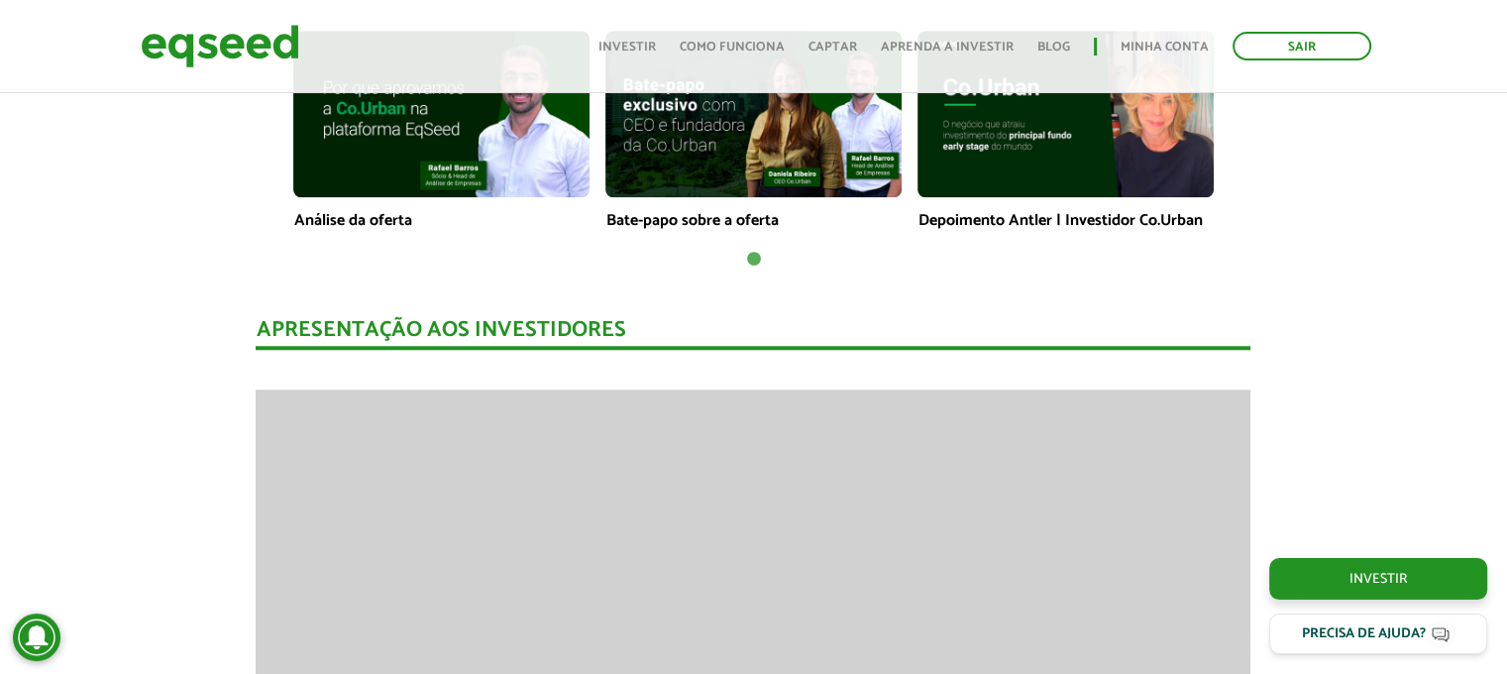
scroll to position [1982, 0]
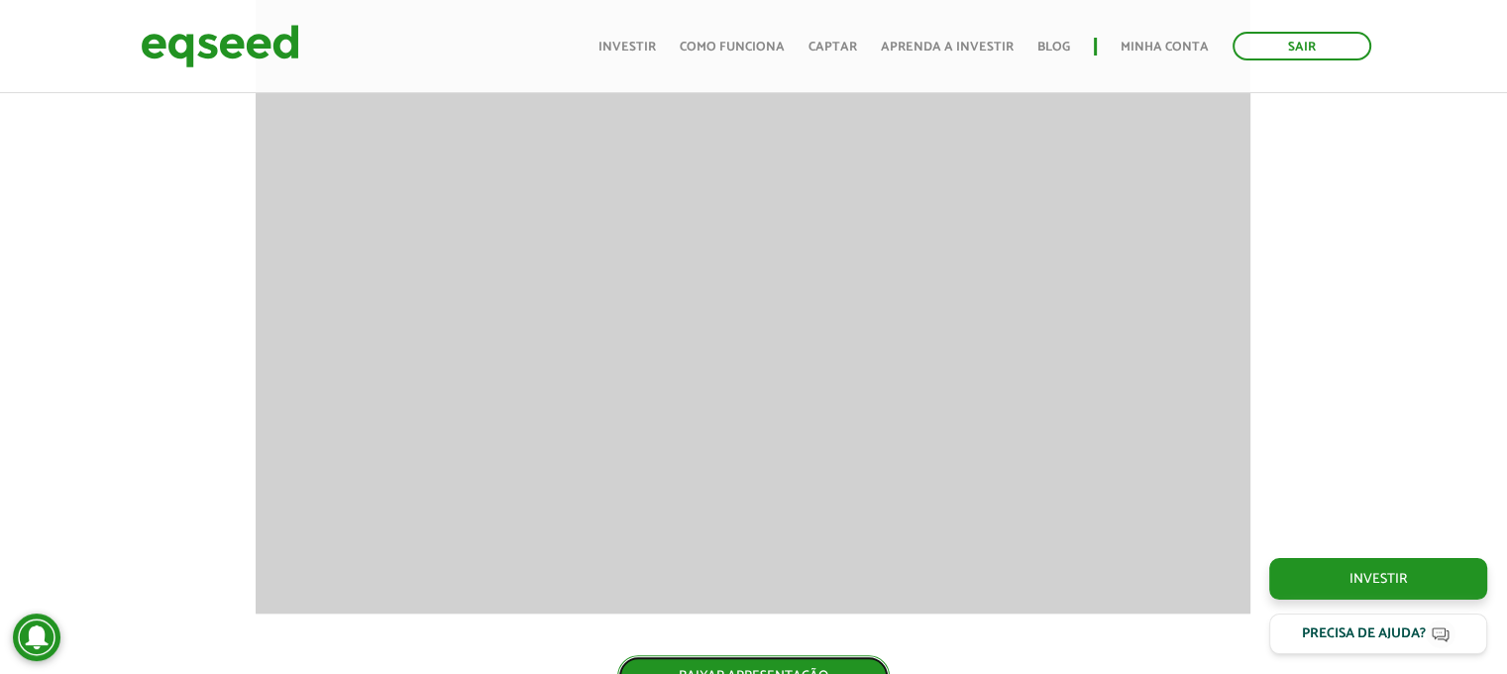
click at [811, 666] on link "BAIXAR APRESENTAÇÃO" at bounding box center [753, 676] width 272 height 42
